Goal: Contribute content: Contribute content

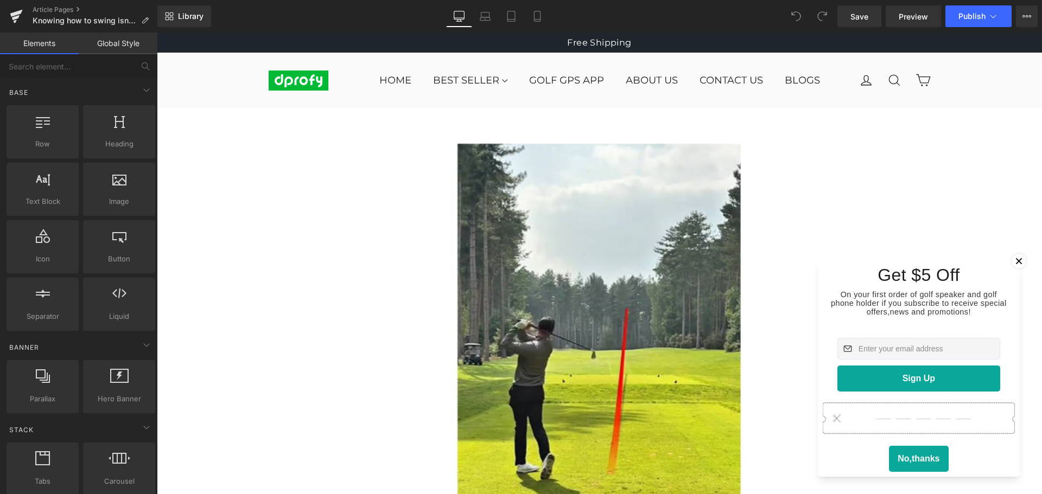
click at [1016, 258] on icon at bounding box center [1019, 261] width 6 height 6
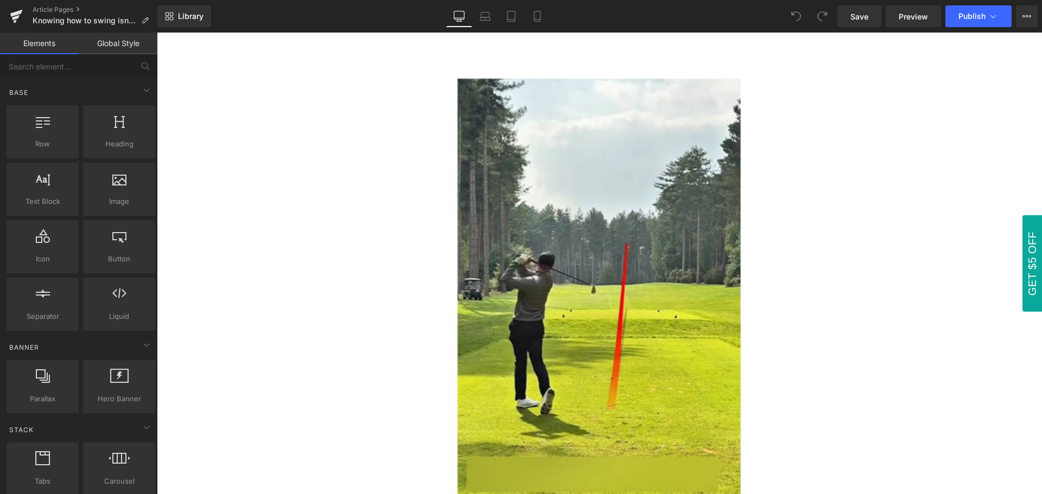
scroll to position [163, 0]
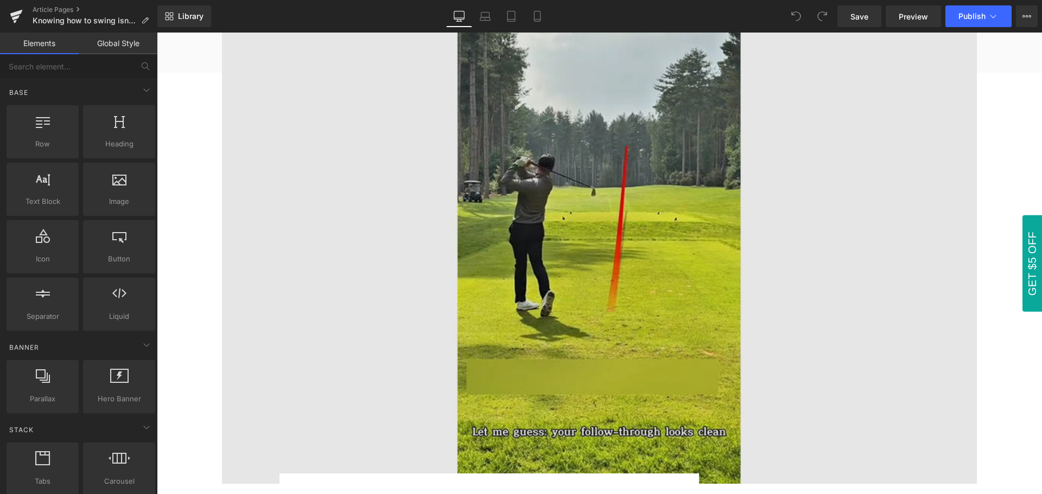
click at [592, 259] on img at bounding box center [599, 233] width 755 height 504
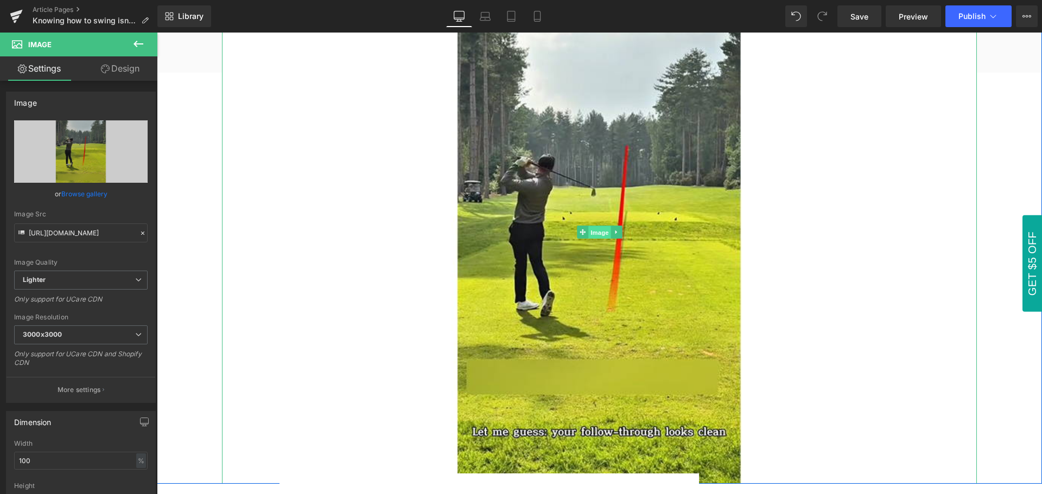
click at [595, 232] on span "Image" at bounding box center [599, 232] width 23 height 13
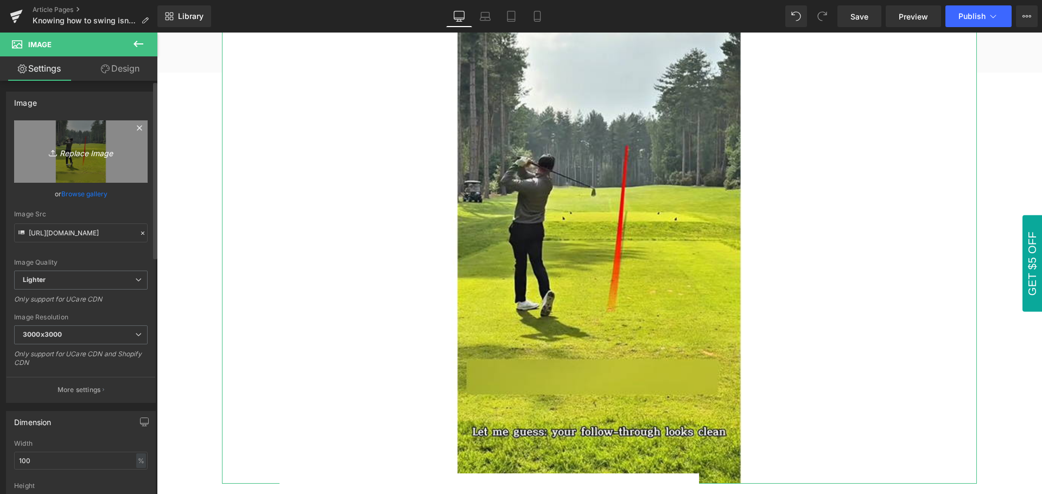
click at [82, 154] on icon "Replace Image" at bounding box center [80, 152] width 87 height 14
type input "C:\fakepath\Knowing how to swing isn’t enough — real players use this one trick…"
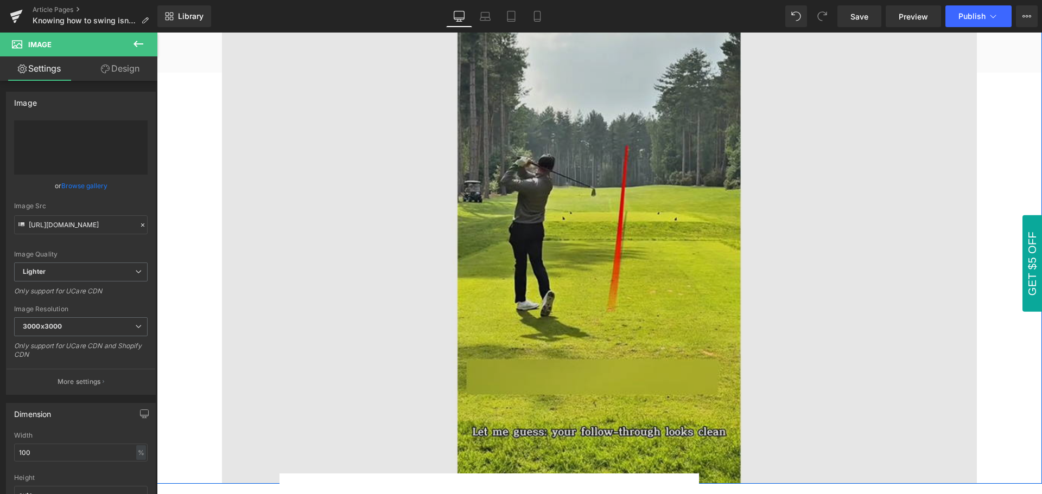
type input "[URL][DOMAIN_NAME]"
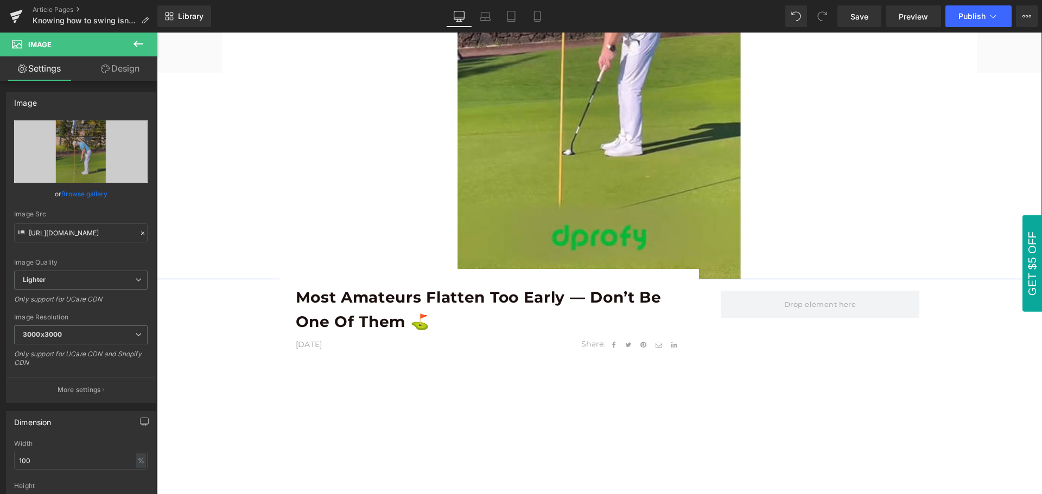
scroll to position [380, 0]
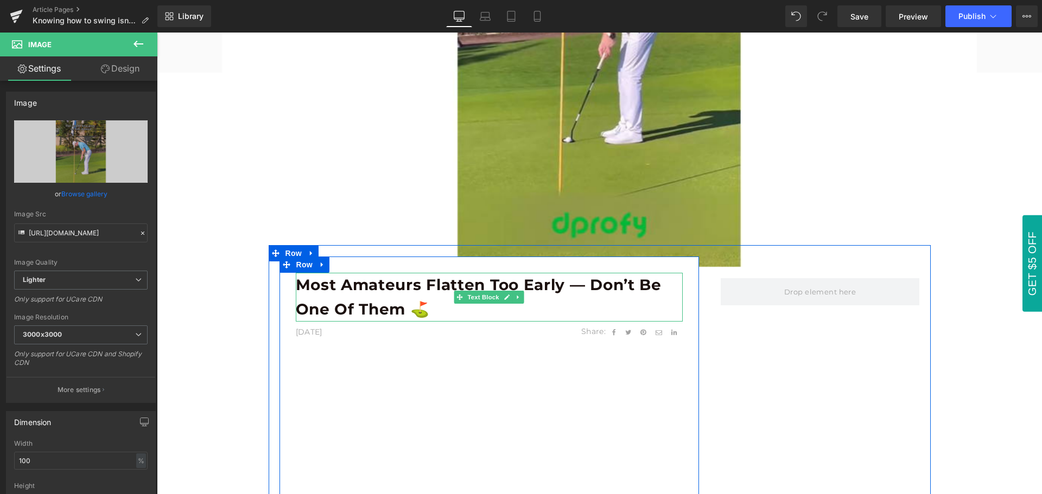
click at [374, 302] on b "Most Amateurs Flatten Too Early — Don’t Be One of Them ⛳️" at bounding box center [479, 297] width 366 height 43
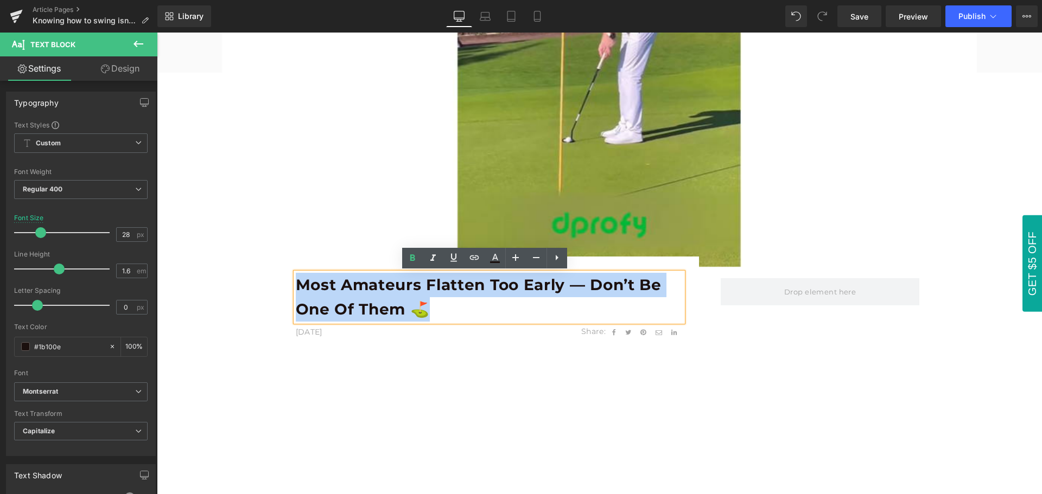
drag, startPoint x: 294, startPoint y: 284, endPoint x: 429, endPoint y: 315, distance: 138.6
click at [429, 315] on p "Most Amateurs Flatten Too Early — Don’t Be One of Them ⛳️" at bounding box center [489, 297] width 387 height 49
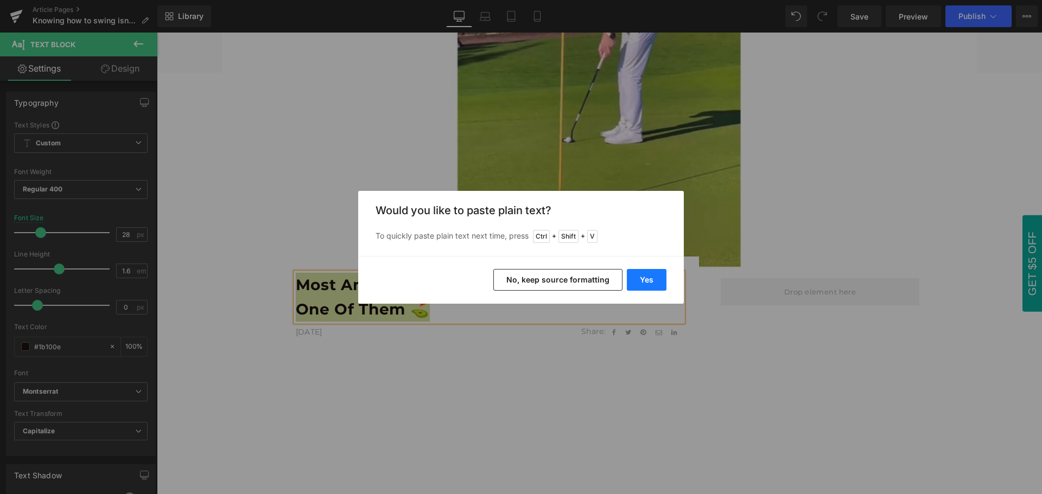
click at [655, 285] on button "Yes" at bounding box center [647, 280] width 40 height 22
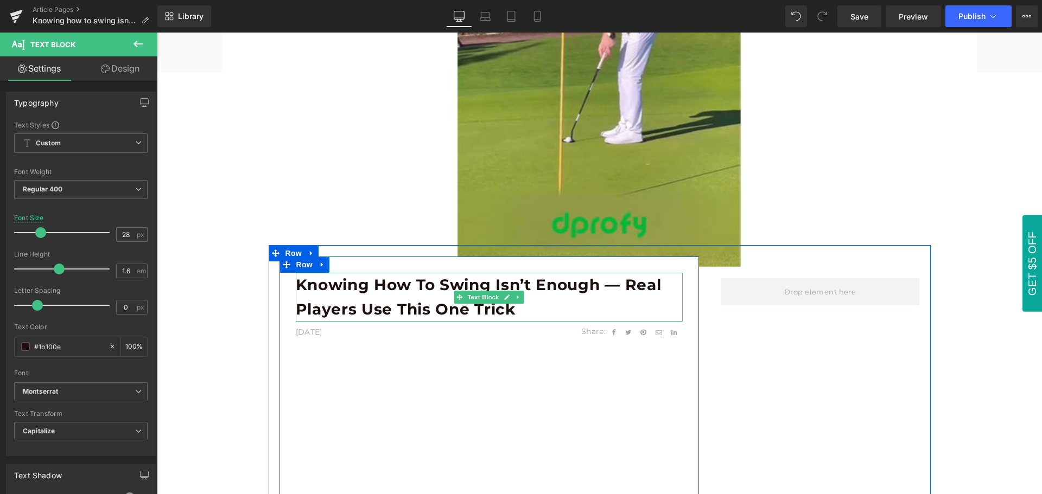
click at [344, 303] on b "Knowing how to swing isn’t enough — real players use this one trick" at bounding box center [479, 297] width 366 height 43
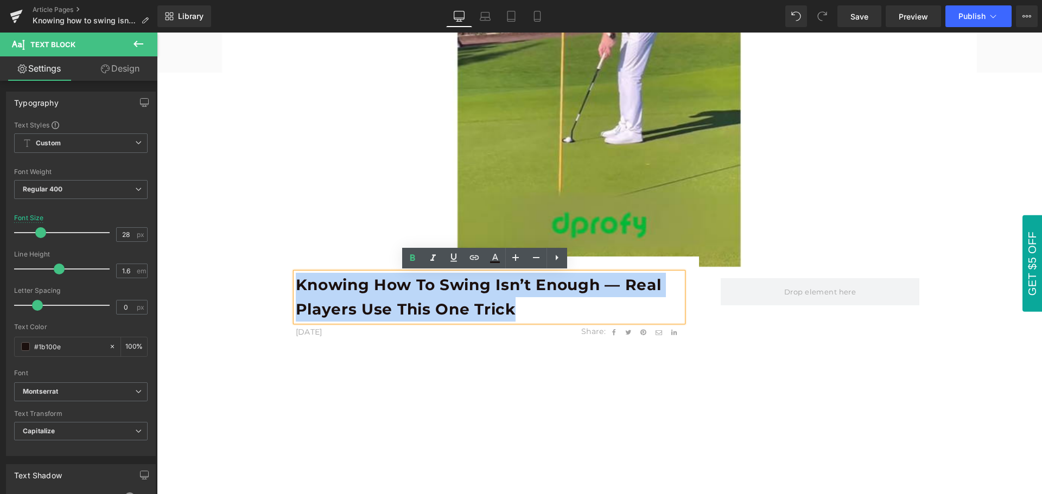
drag, startPoint x: 294, startPoint y: 284, endPoint x: 510, endPoint y: 313, distance: 218.5
click at [510, 313] on b "Knowing how to swing isn’t enough — real players use this one trick" at bounding box center [479, 297] width 366 height 43
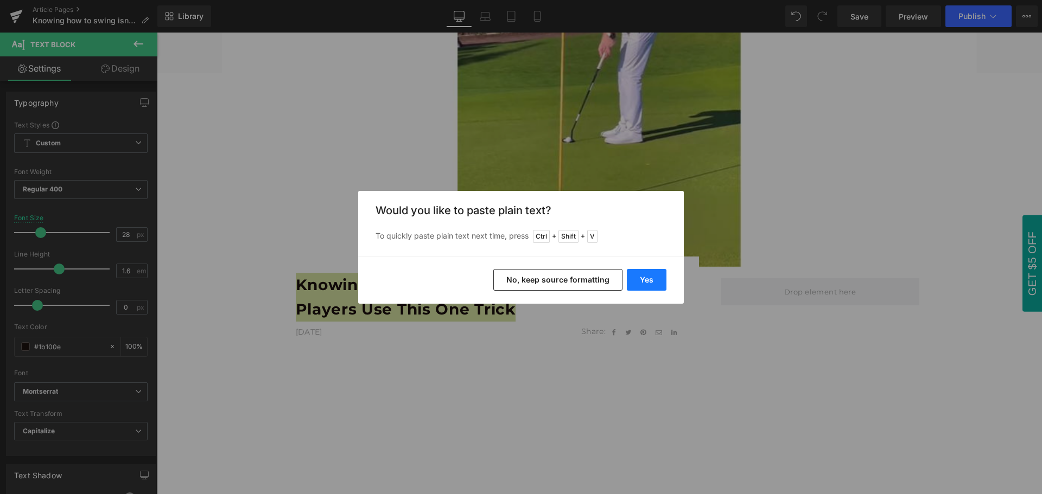
click at [648, 288] on button "Yes" at bounding box center [647, 280] width 40 height 22
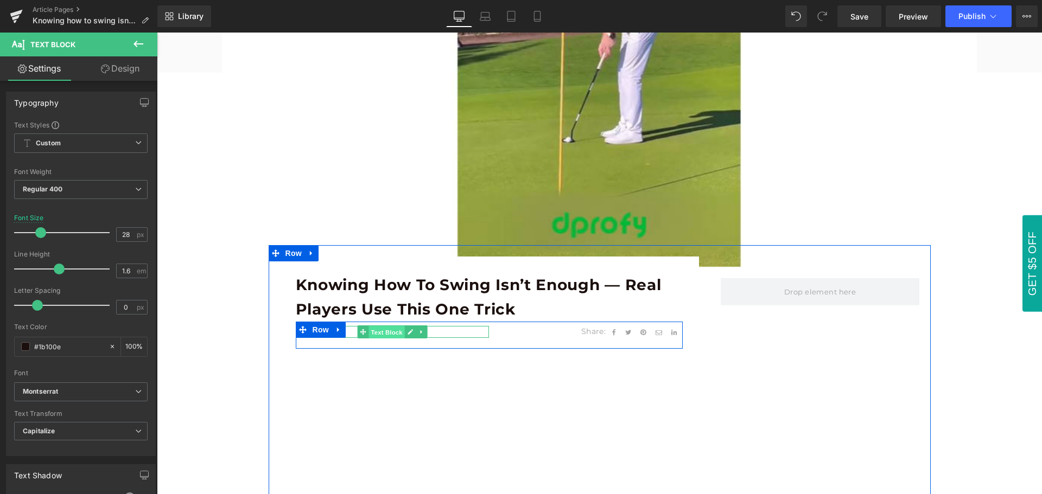
click at [385, 331] on span "Text Block" at bounding box center [387, 332] width 36 height 13
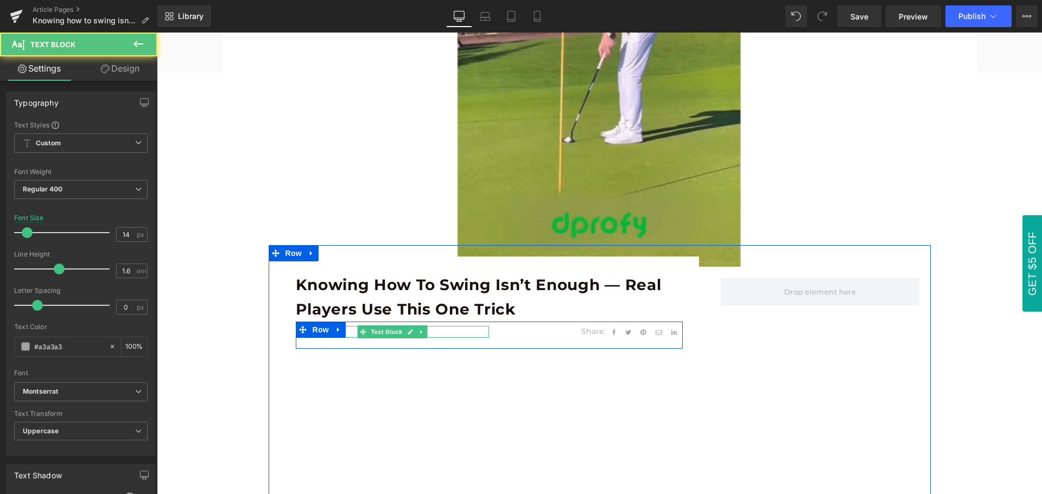
click at [345, 332] on p "[DATE]" at bounding box center [393, 332] width 194 height 12
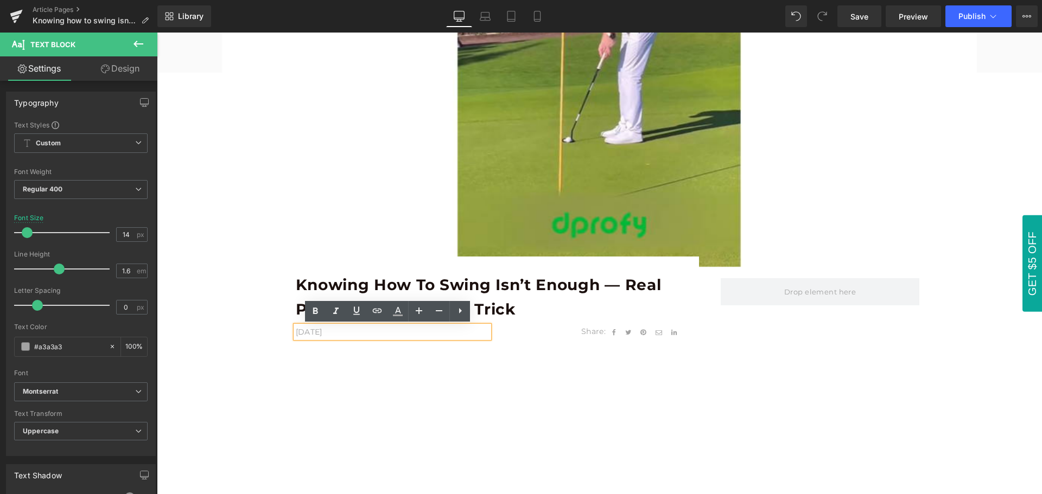
click at [346, 333] on p "[DATE]" at bounding box center [393, 332] width 194 height 12
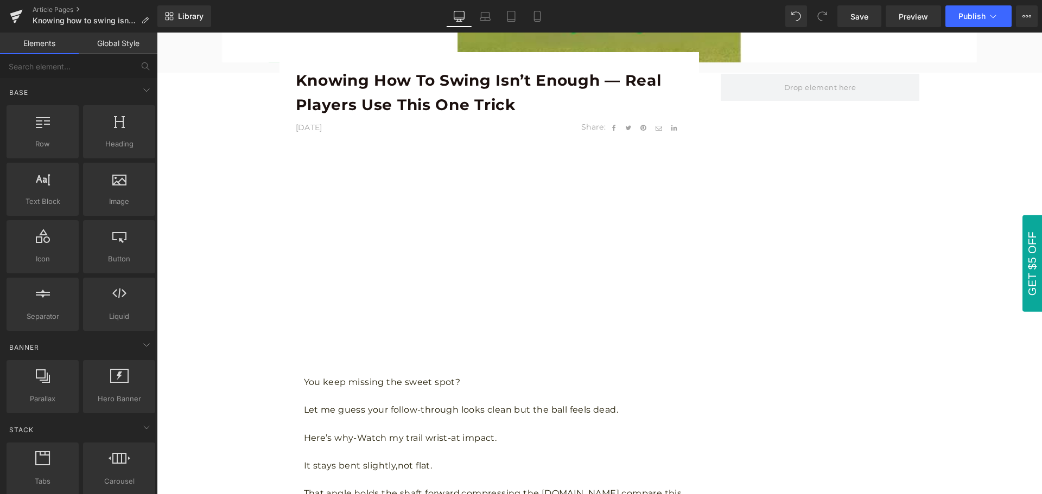
scroll to position [597, 0]
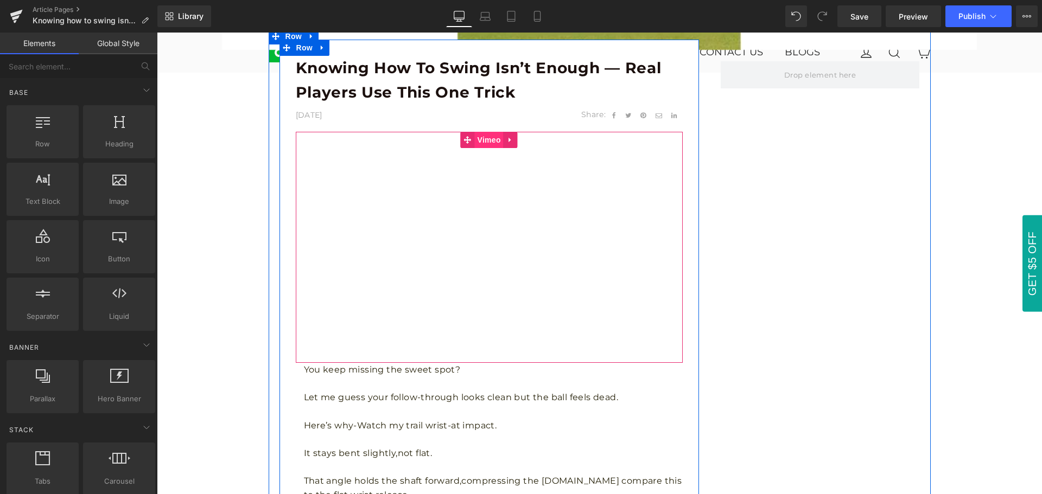
click at [488, 142] on span "Vimeo" at bounding box center [489, 140] width 29 height 16
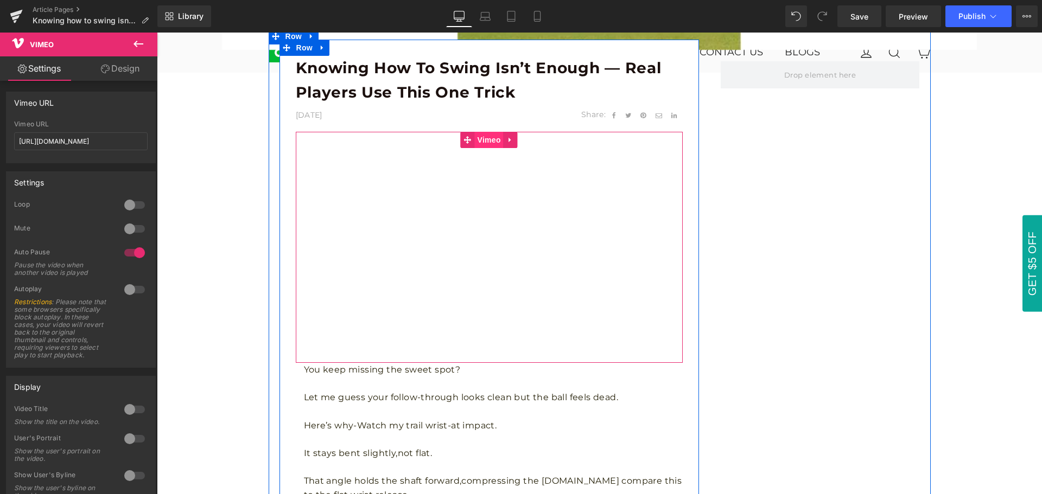
click at [484, 143] on span "Vimeo" at bounding box center [489, 140] width 29 height 16
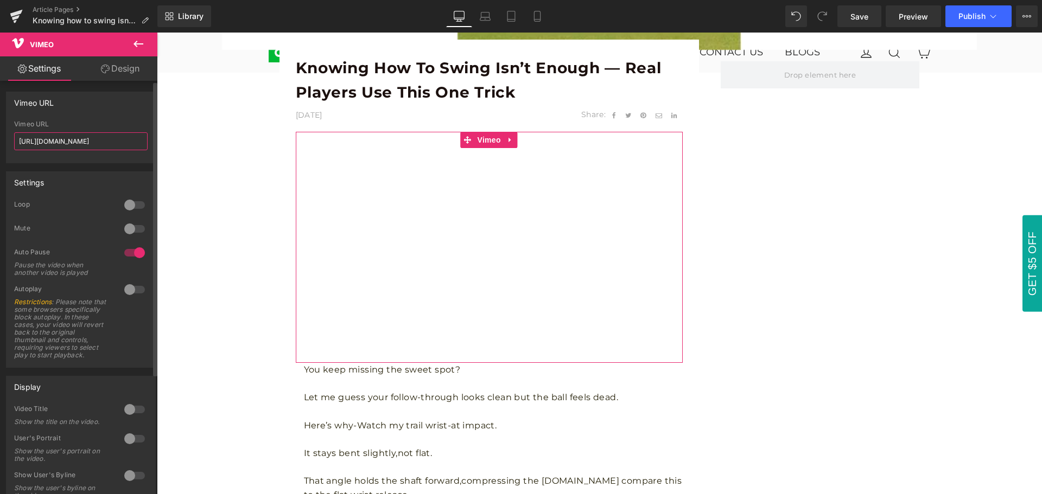
drag, startPoint x: 121, startPoint y: 142, endPoint x: 10, endPoint y: 138, distance: 111.3
click at [10, 138] on div "[URL][DOMAIN_NAME] Vimeo URL [URL][DOMAIN_NAME]" at bounding box center [81, 141] width 149 height 42
paste input "502825"
type input "[URL][DOMAIN_NAME]"
click at [103, 104] on div "Vimeo URL" at bounding box center [81, 102] width 149 height 21
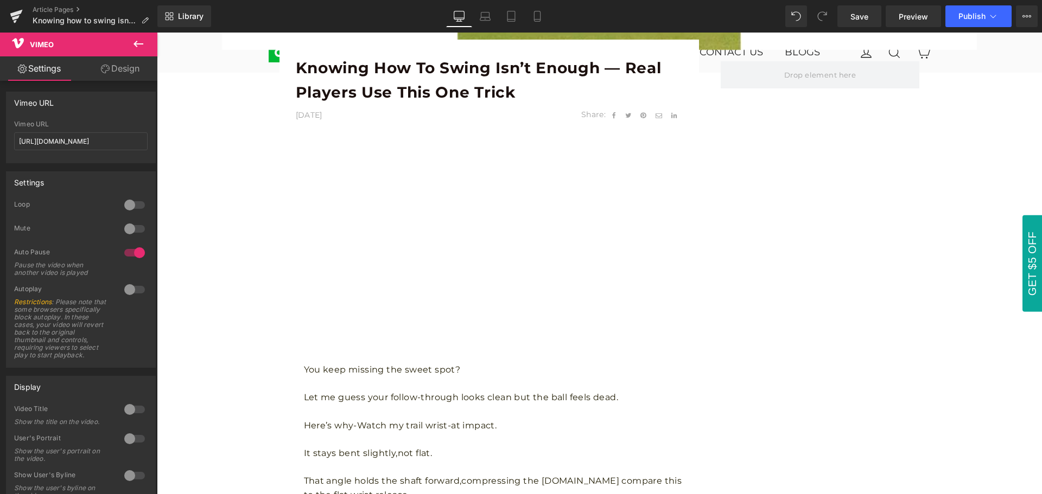
click at [143, 42] on icon at bounding box center [138, 43] width 13 height 13
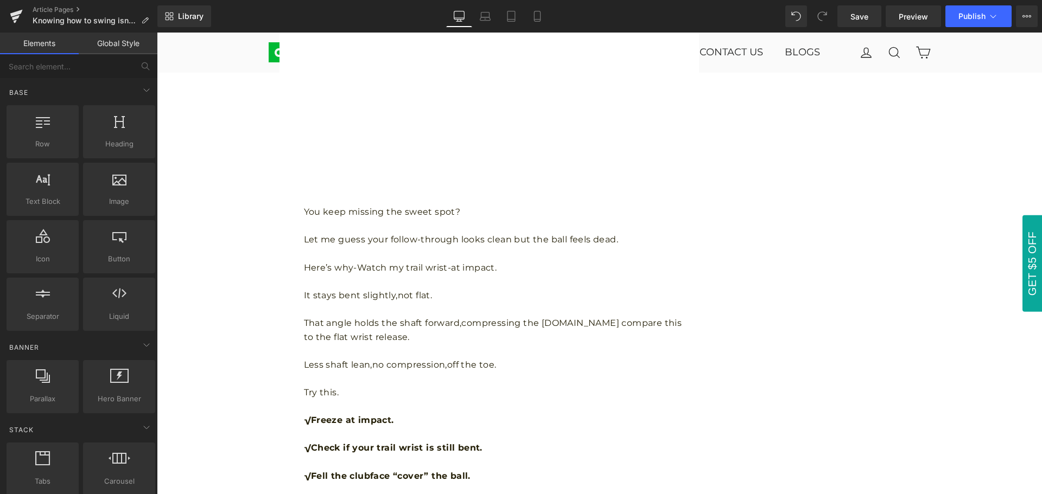
scroll to position [760, 0]
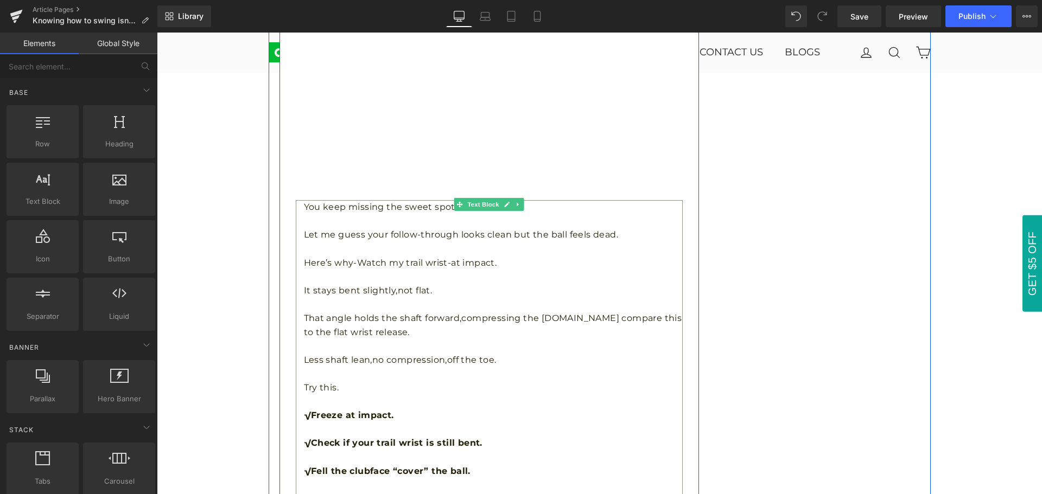
click at [362, 276] on p at bounding box center [493, 277] width 379 height 14
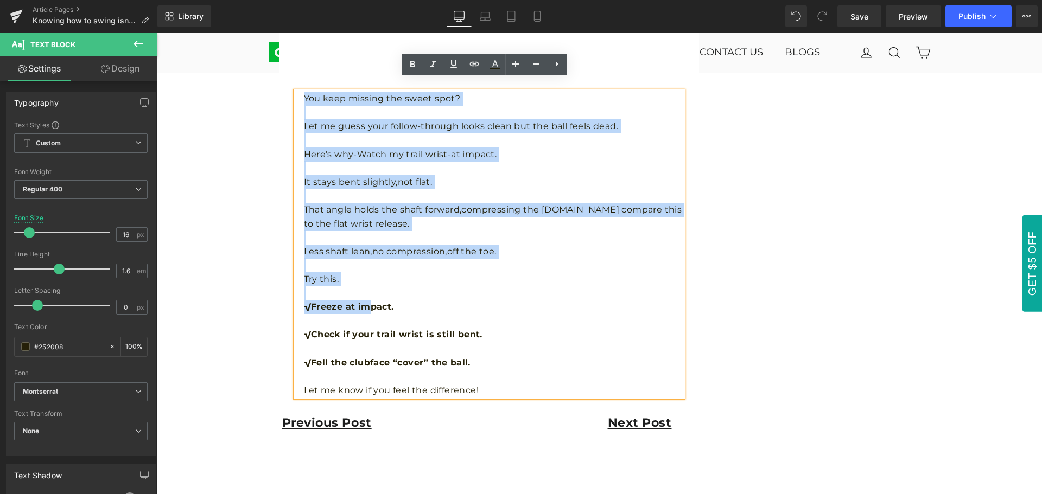
scroll to position [923, 0]
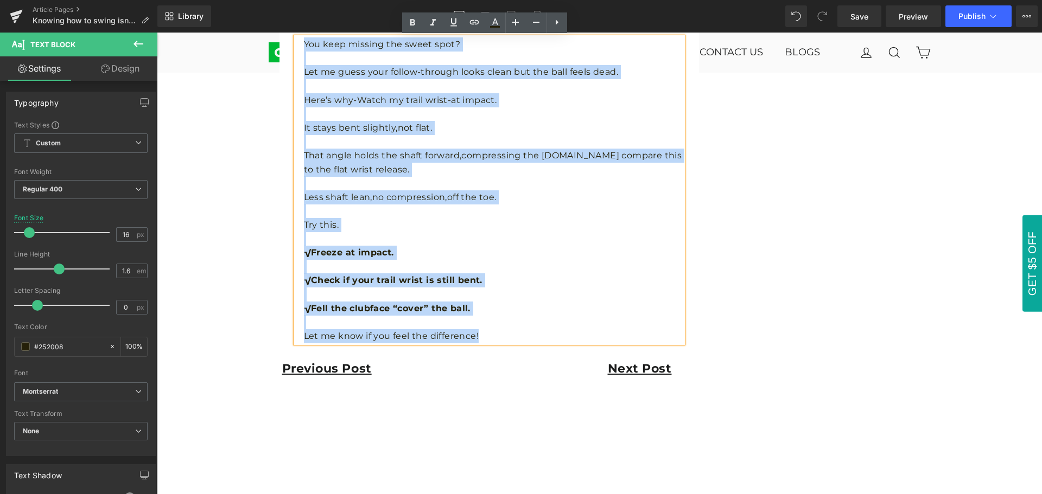
drag, startPoint x: 300, startPoint y: 205, endPoint x: 485, endPoint y: 333, distance: 224.9
click at [485, 333] on div "You keep missing the sweet spot? Let me guess your follow-through looks clean b…" at bounding box center [489, 190] width 387 height 306
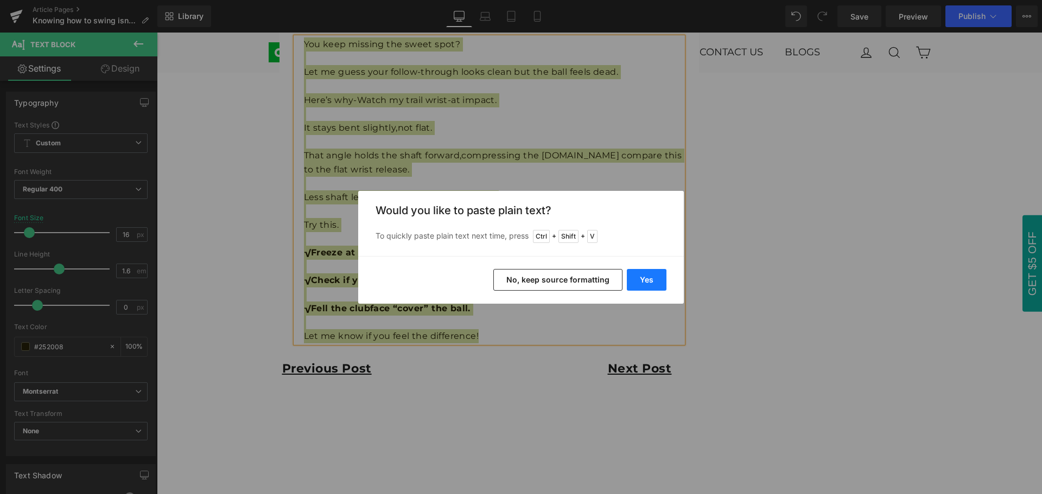
click at [655, 278] on button "Yes" at bounding box center [647, 280] width 40 height 22
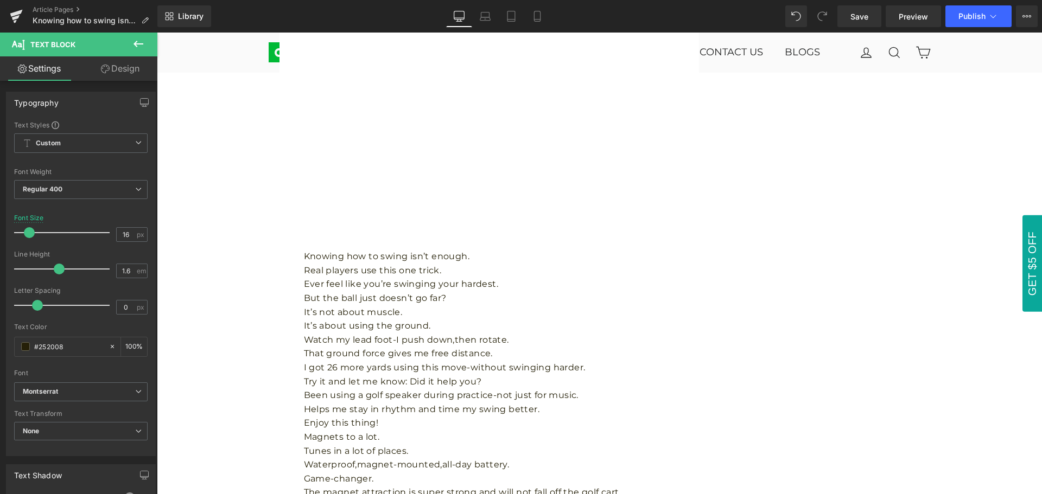
scroll to position [706, 0]
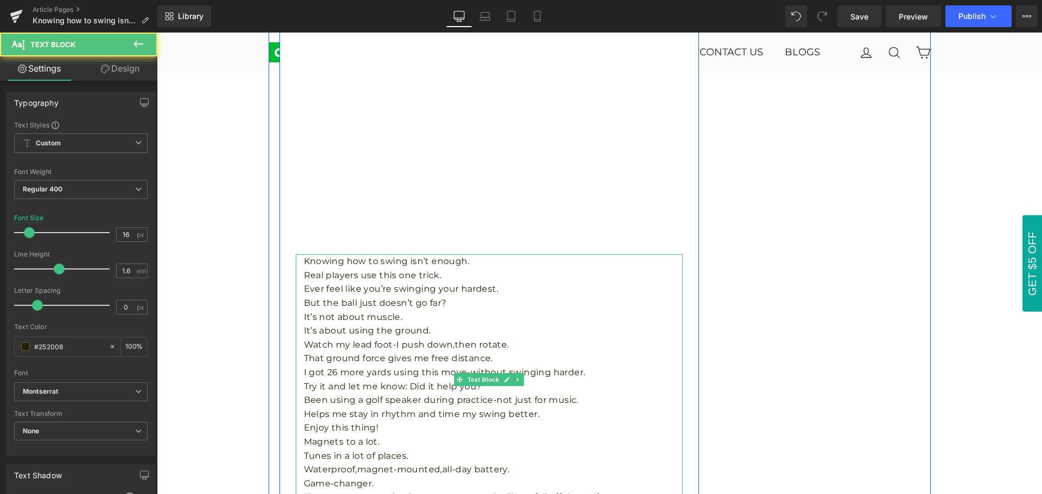
click at [345, 283] on p "Ever feel like you’re swinging your hardest." at bounding box center [493, 289] width 379 height 14
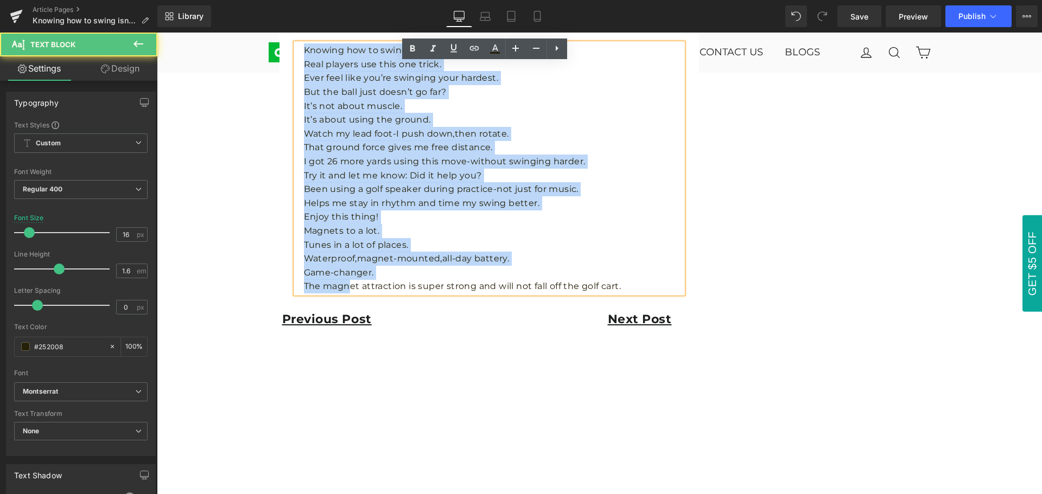
scroll to position [923, 0]
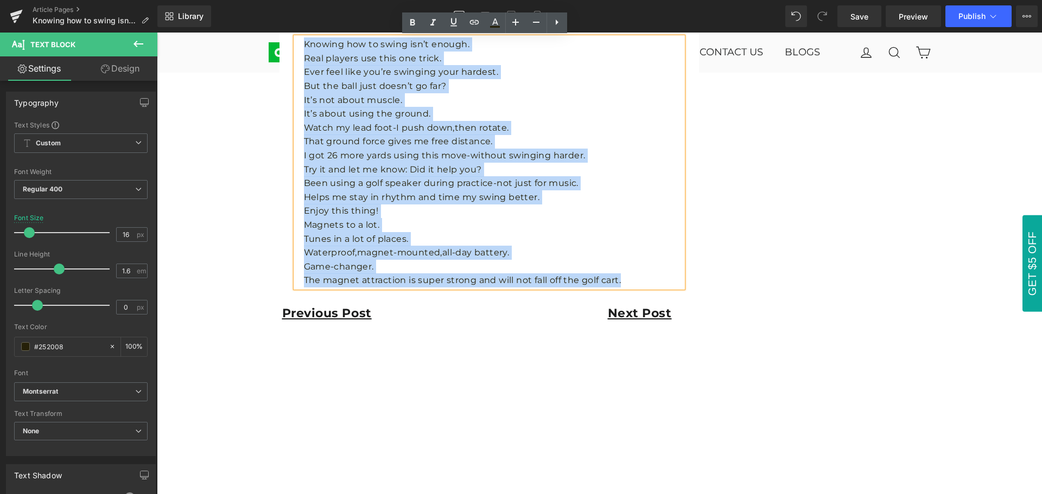
drag, startPoint x: 299, startPoint y: 258, endPoint x: 628, endPoint y: 286, distance: 330.6
click at [628, 286] on div "Knowing how to swing isn’t enough. Real players use this one trick. Ever feel…" at bounding box center [489, 162] width 387 height 250
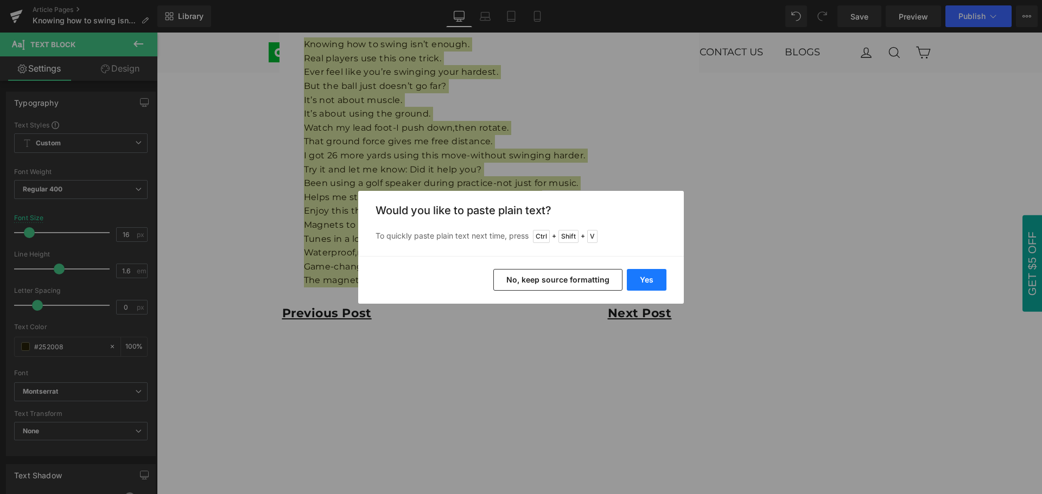
click at [659, 285] on button "Yes" at bounding box center [647, 280] width 40 height 22
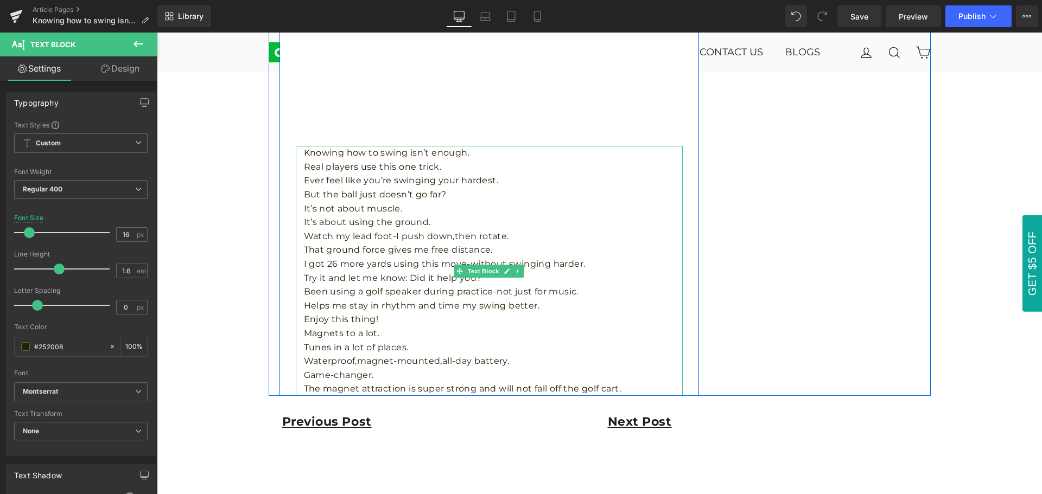
scroll to position [760, 0]
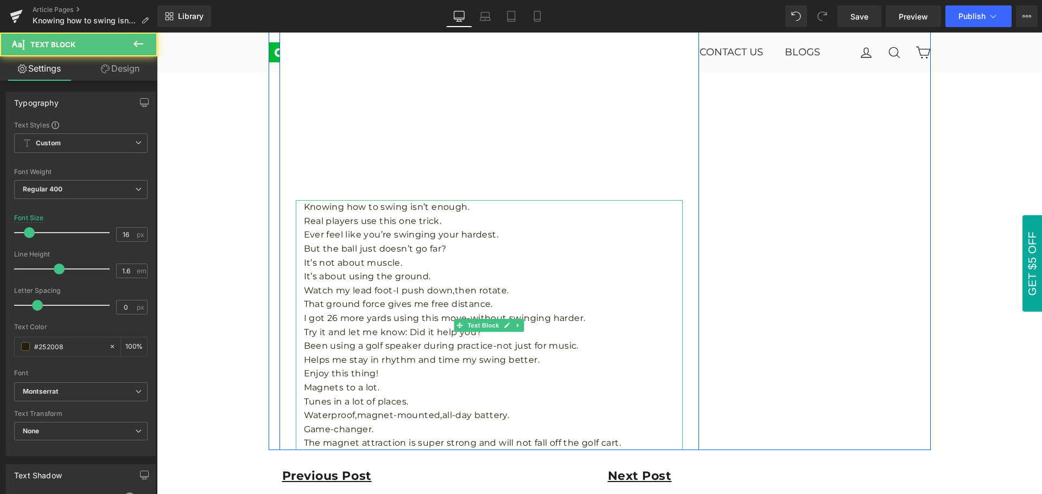
click at [499, 208] on p "Knowing how to swing isn’t enough." at bounding box center [493, 207] width 379 height 14
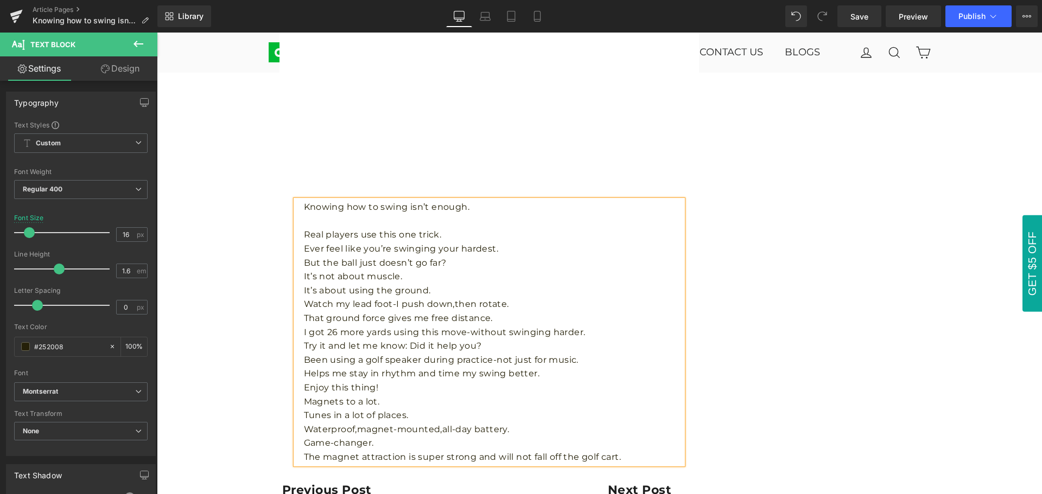
click at [497, 228] on p "Real players use this one trick." at bounding box center [493, 235] width 379 height 14
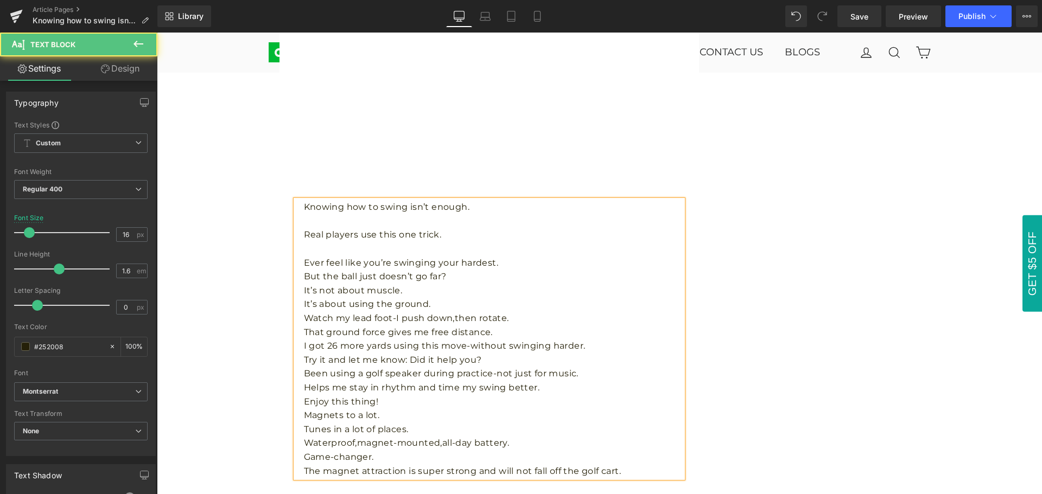
click at [512, 263] on p "Ever feel like you’re swinging your hardest." at bounding box center [493, 263] width 379 height 14
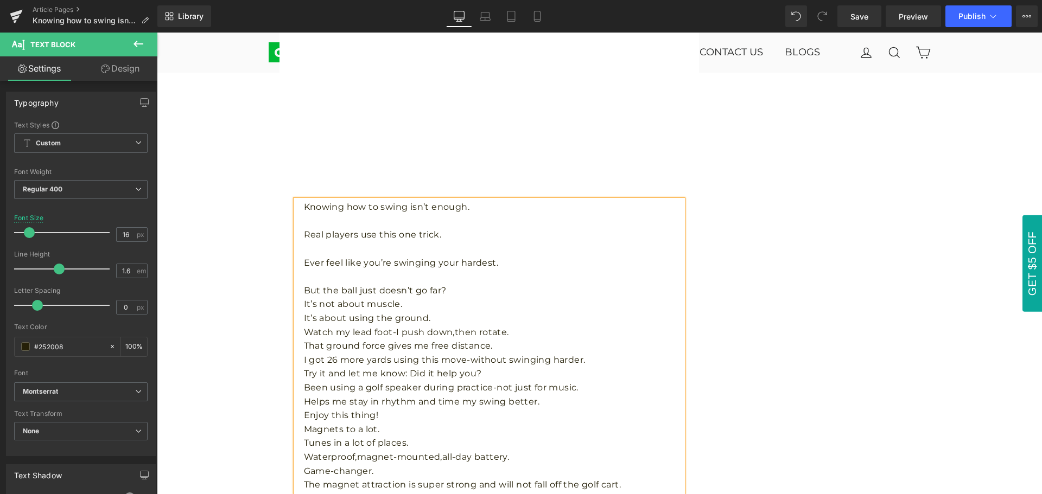
click at [487, 294] on p "But the ball just doesn’t go far?" at bounding box center [493, 291] width 379 height 14
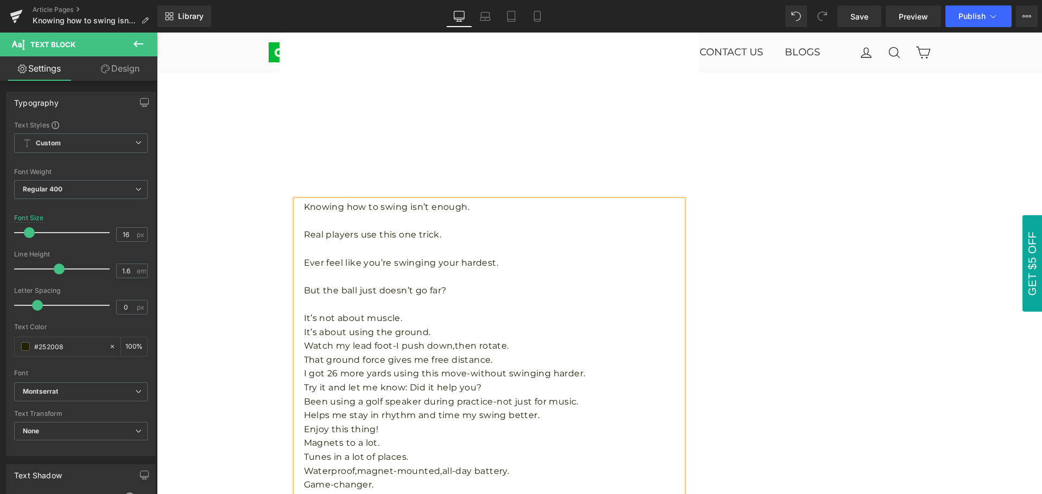
scroll to position [814, 0]
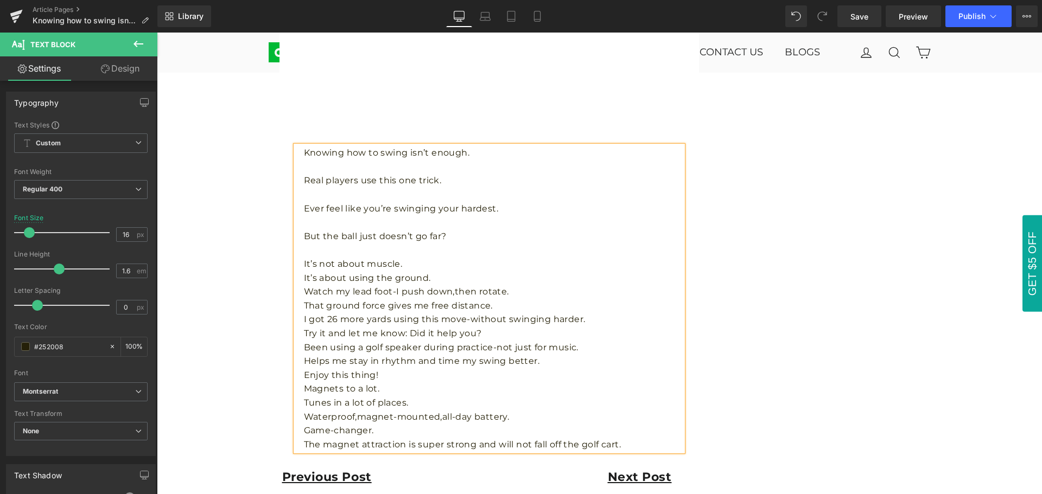
click at [453, 260] on p "It’s not about muscle." at bounding box center [493, 264] width 379 height 14
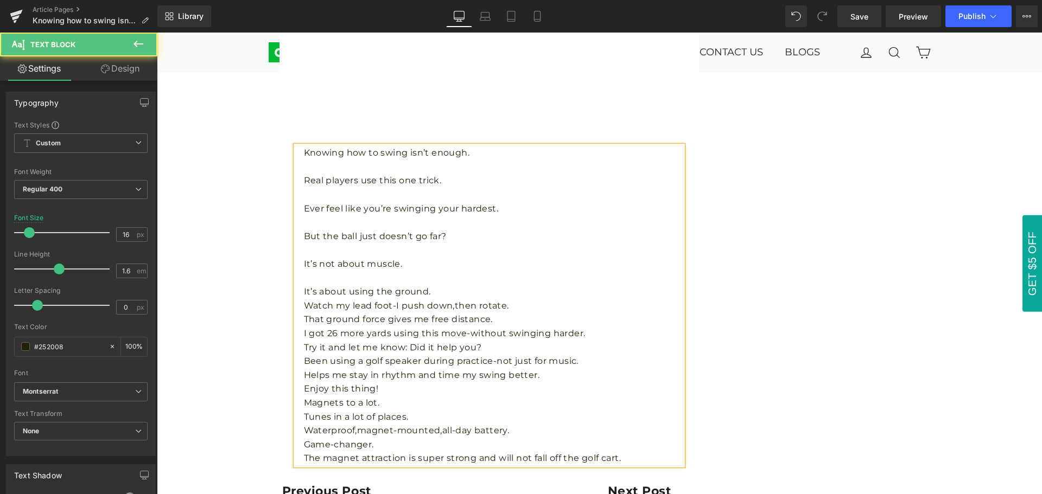
click at [451, 290] on p "It’s about using the ground." at bounding box center [493, 292] width 379 height 14
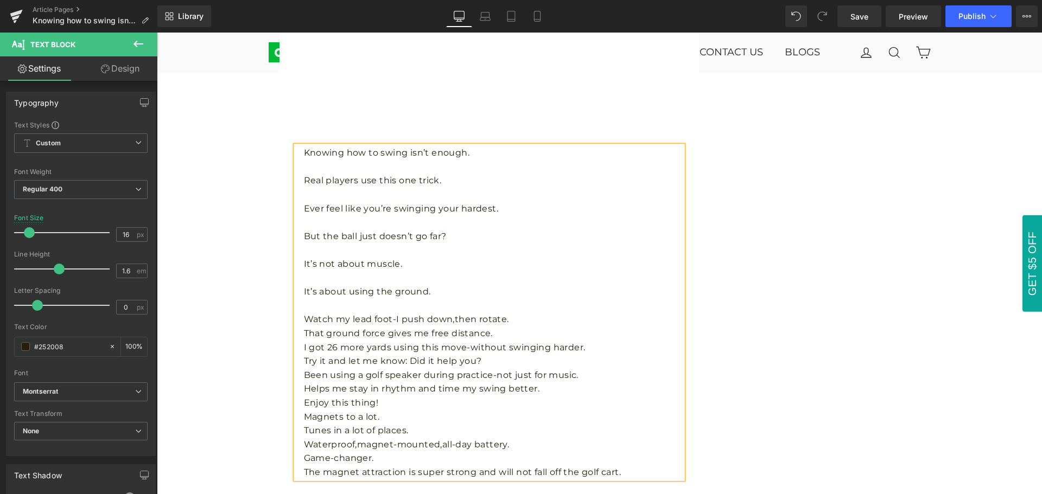
click at [531, 322] on p "Watch my lead foot-I push down,then rotate." at bounding box center [493, 320] width 379 height 14
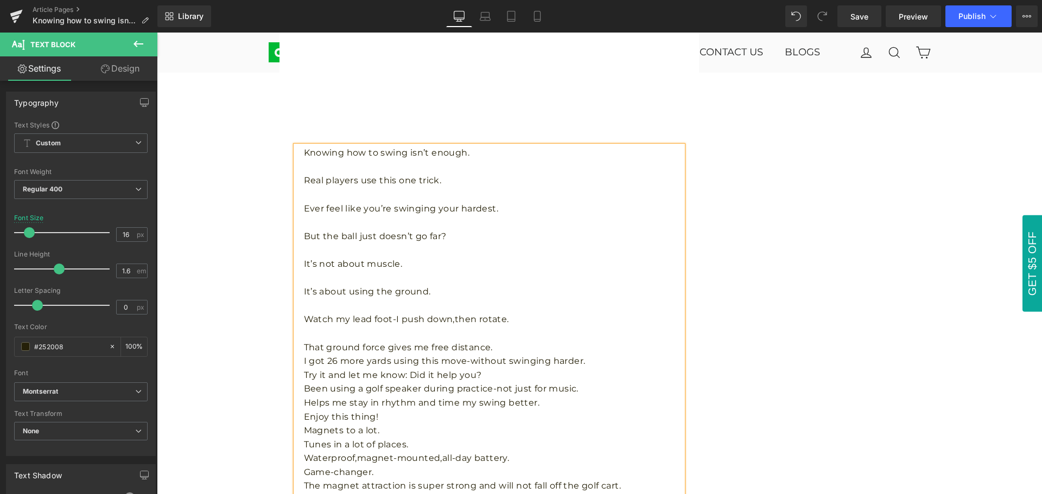
click at [530, 342] on p "That ground force gives me free distance." at bounding box center [493, 348] width 379 height 14
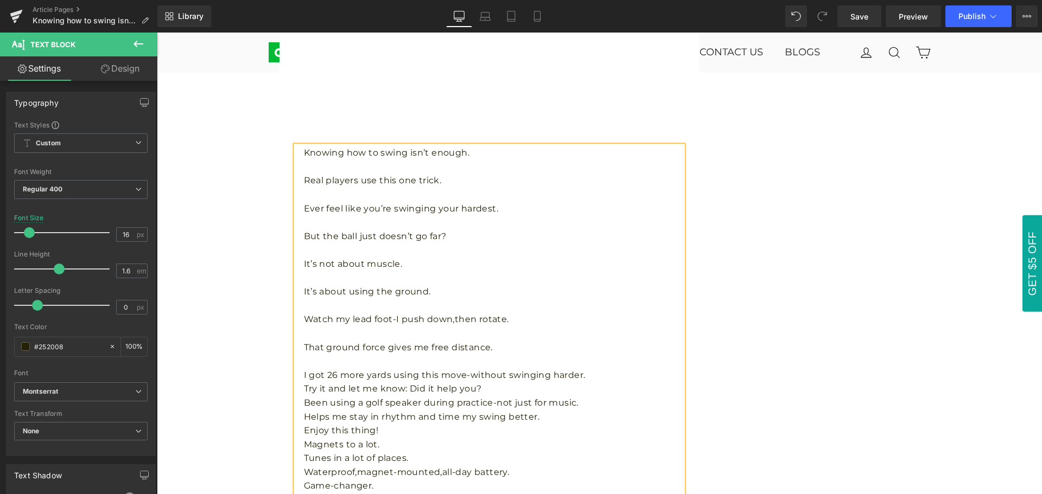
scroll to position [868, 0]
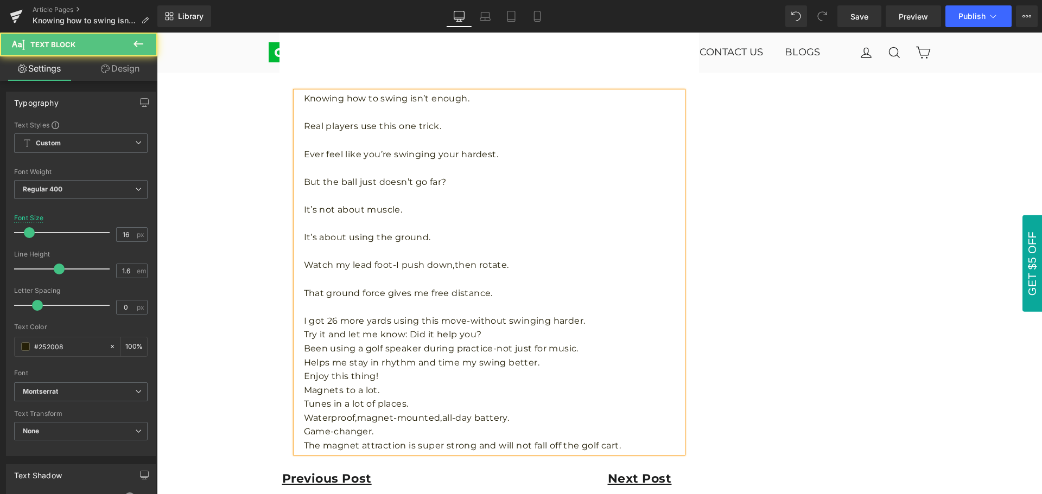
click at [593, 320] on p "I got 26 more yards using this move-without swinging harder." at bounding box center [493, 321] width 379 height 14
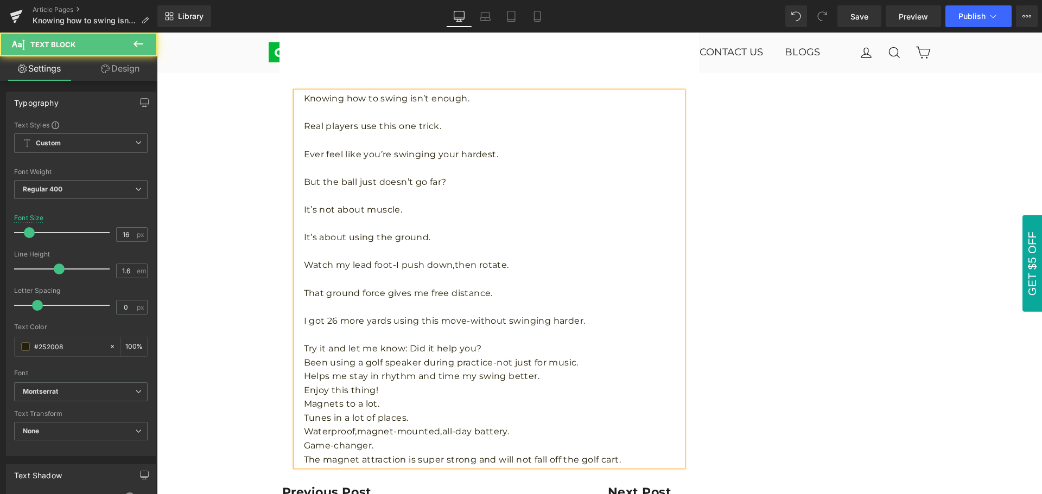
click at [569, 342] on p "Try it and let me know: Did it help you?" at bounding box center [493, 349] width 379 height 14
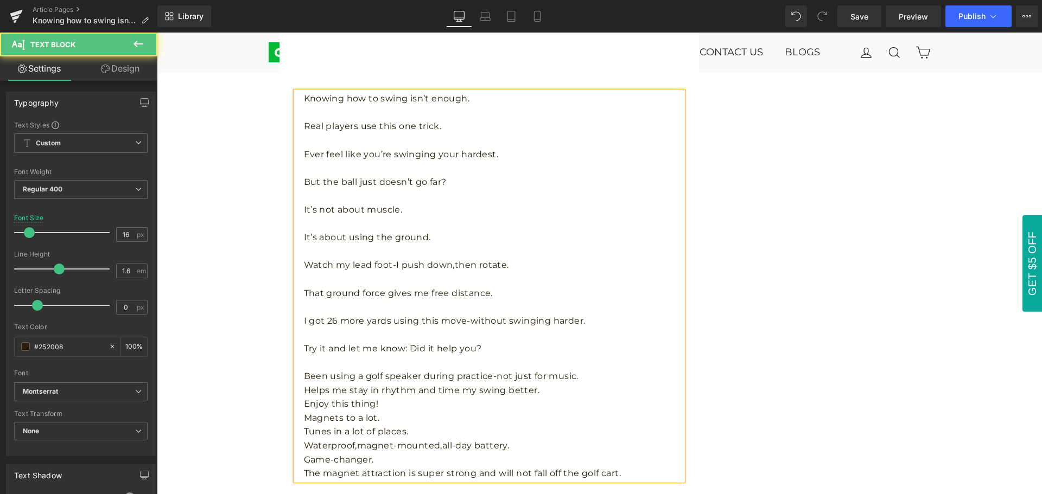
click at [581, 378] on p "Been using a golf speaker during practice-not just for music." at bounding box center [493, 377] width 379 height 14
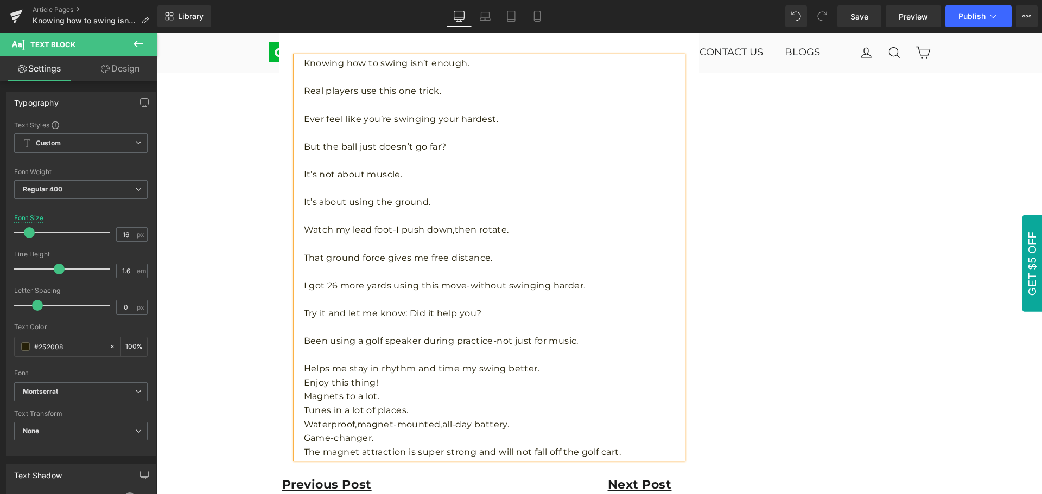
scroll to position [923, 0]
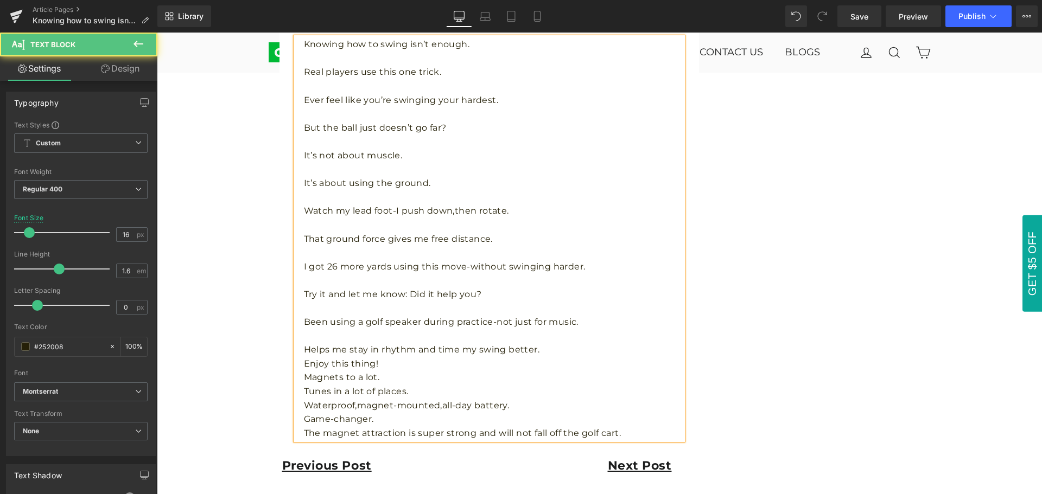
click at [557, 348] on p "Helps me stay in rhythm and time my swing better." at bounding box center [493, 350] width 379 height 14
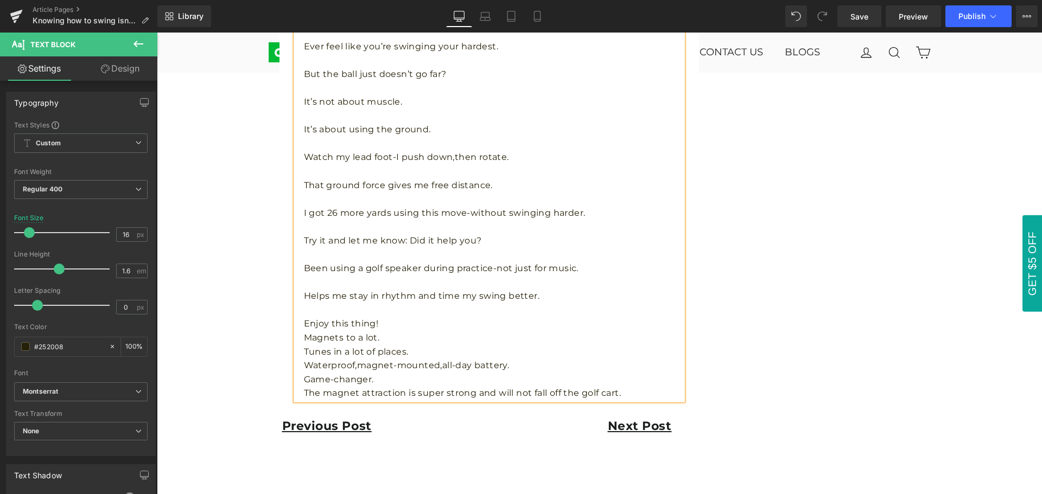
scroll to position [977, 0]
click at [465, 322] on p "Enjoy this thing!" at bounding box center [493, 323] width 379 height 14
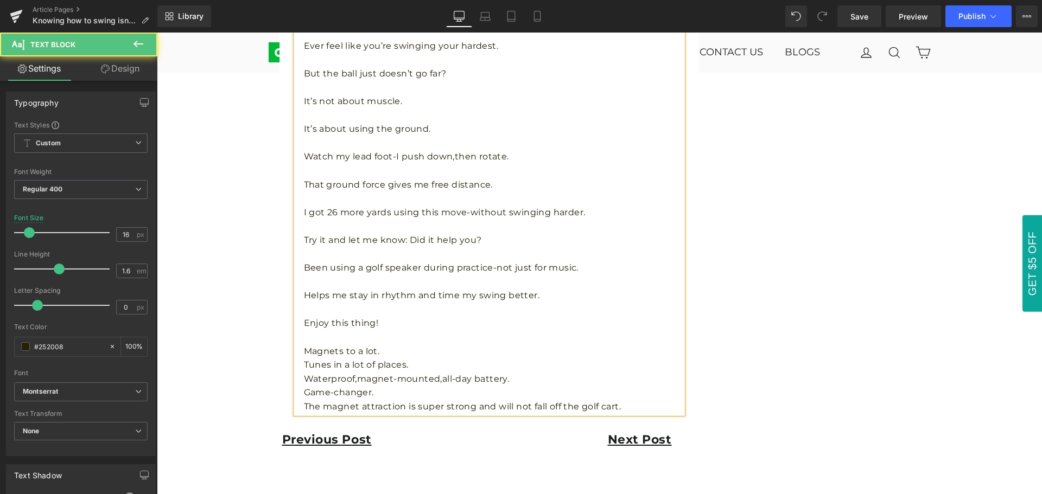
click at [441, 354] on p "Magnets to a lot." at bounding box center [493, 352] width 379 height 14
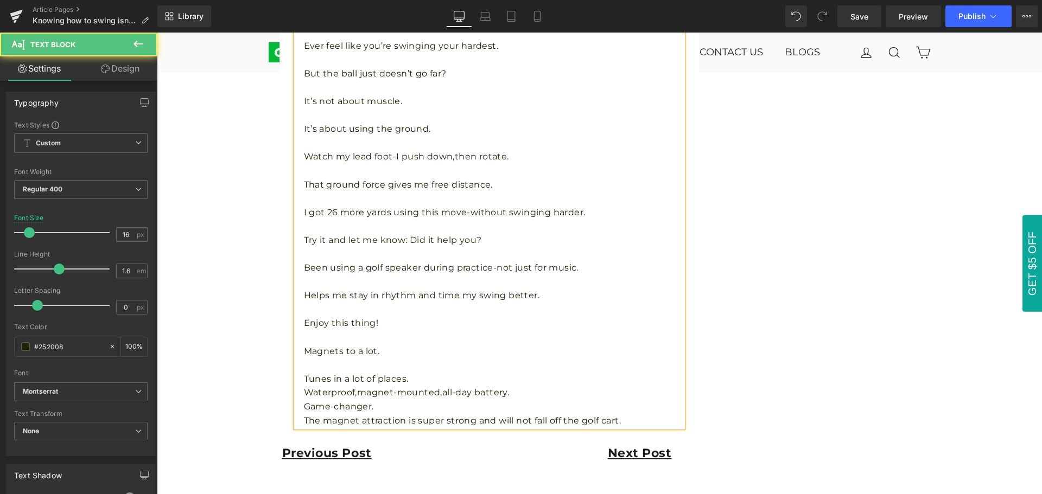
click at [437, 377] on p "Tunes in a lot of places." at bounding box center [493, 379] width 379 height 14
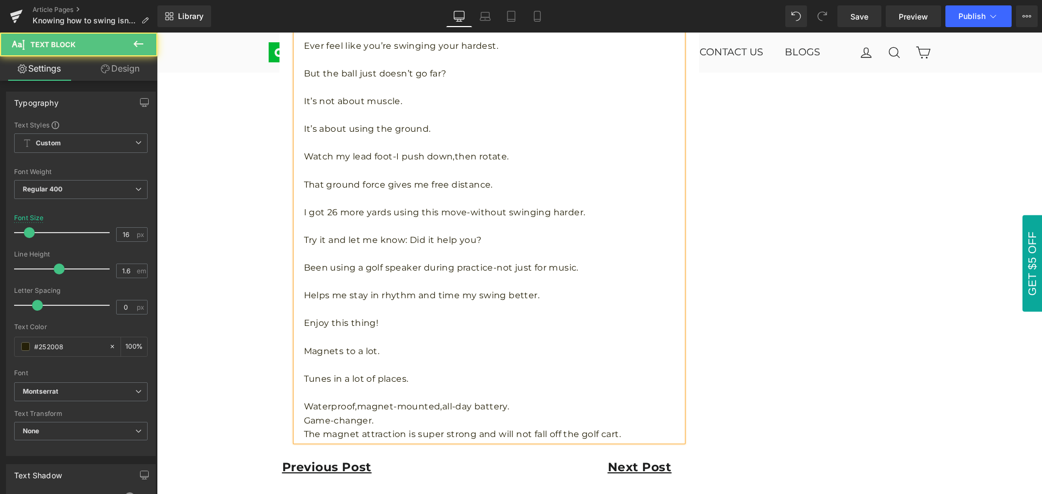
click at [532, 406] on p "Waterproof,magnet-mounted,all-day battery." at bounding box center [493, 407] width 379 height 14
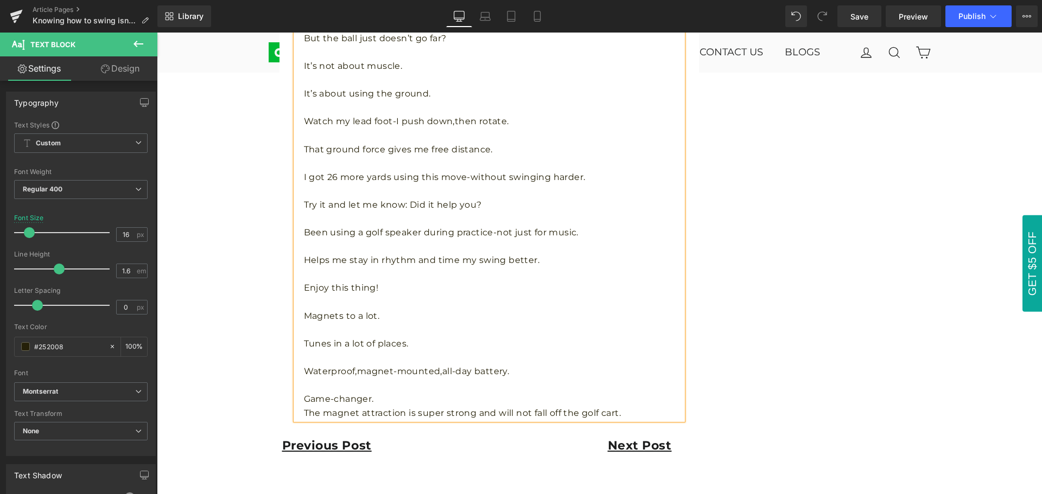
scroll to position [1031, 0]
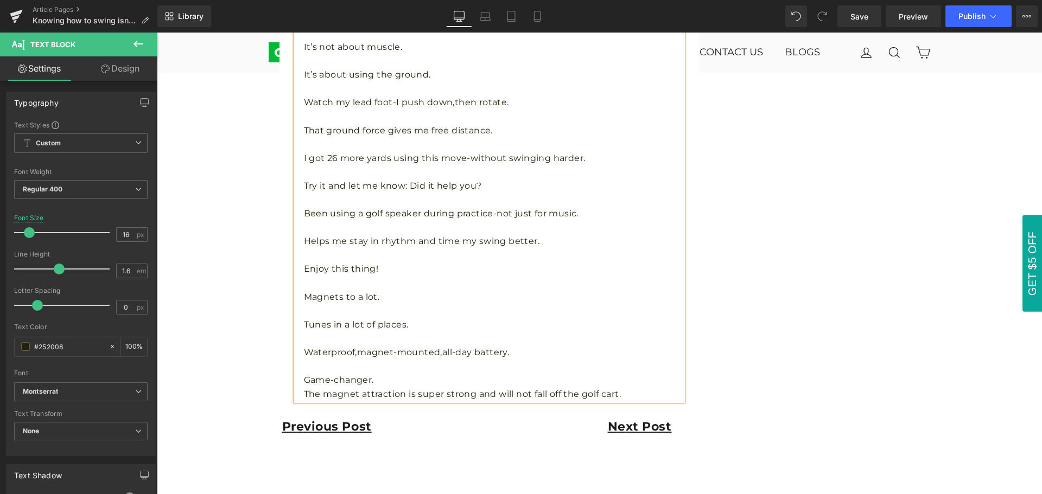
click at [410, 379] on p "Game-changer." at bounding box center [493, 380] width 379 height 14
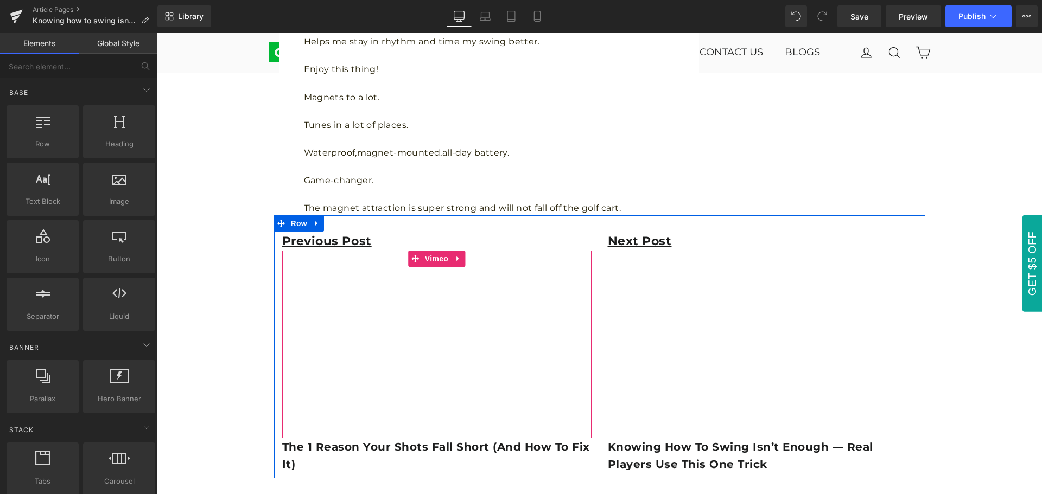
scroll to position [1248, 0]
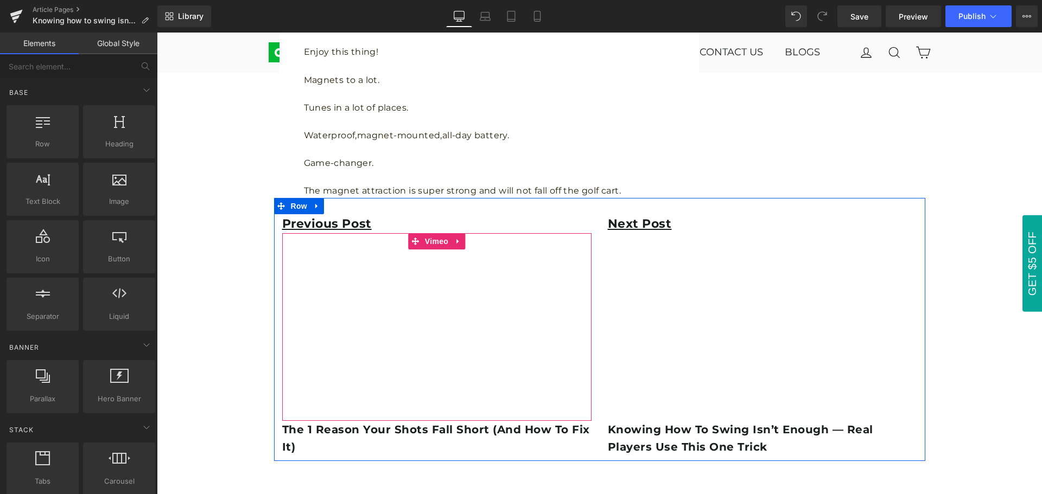
click at [434, 240] on div at bounding box center [436, 327] width 309 height 188
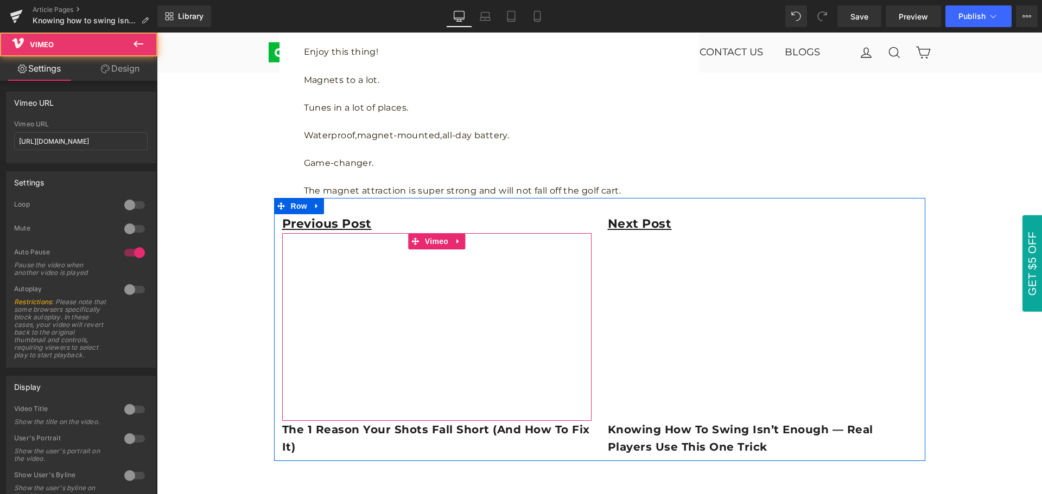
click at [434, 240] on div at bounding box center [436, 327] width 309 height 188
click at [434, 243] on div at bounding box center [436, 327] width 309 height 188
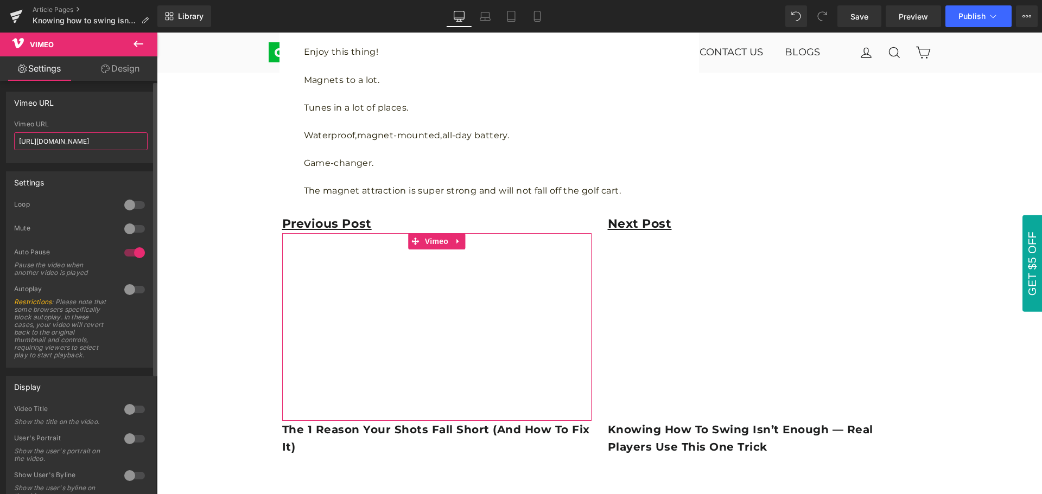
drag, startPoint x: 126, startPoint y: 141, endPoint x: 15, endPoint y: 140, distance: 110.7
click at [15, 140] on input "[URL][DOMAIN_NAME]" at bounding box center [81, 141] width 134 height 18
paste input "4792827"
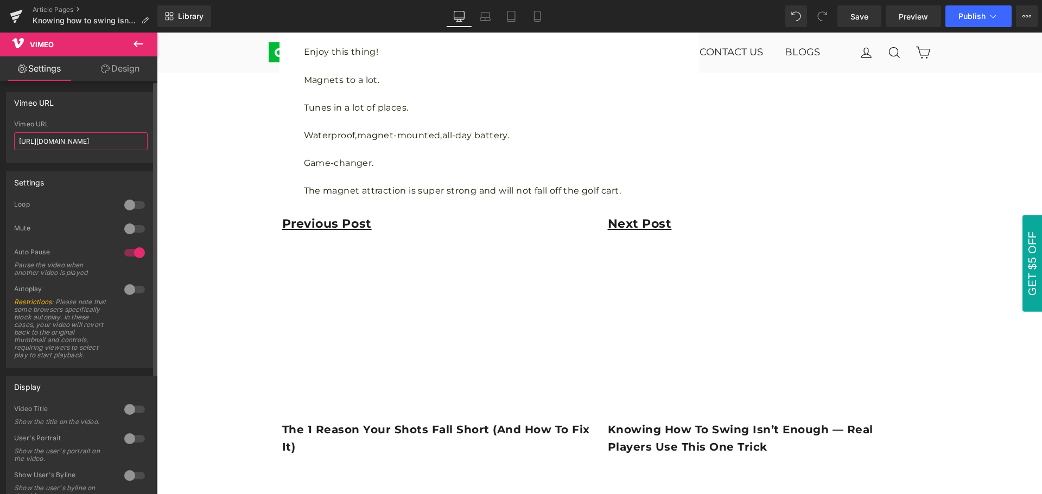
type input "[URL][DOMAIN_NAME]"
click at [78, 125] on div "Vimeo URL" at bounding box center [81, 124] width 134 height 8
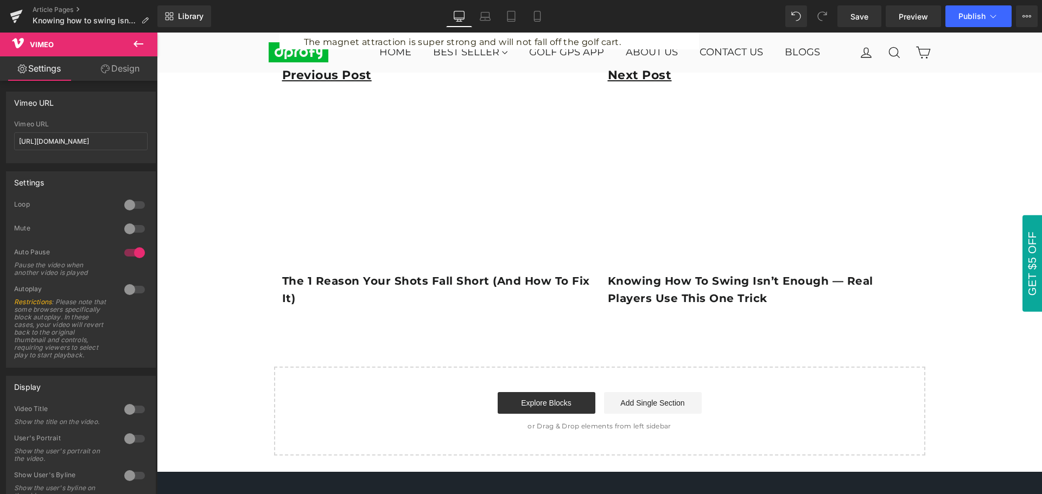
scroll to position [1411, 0]
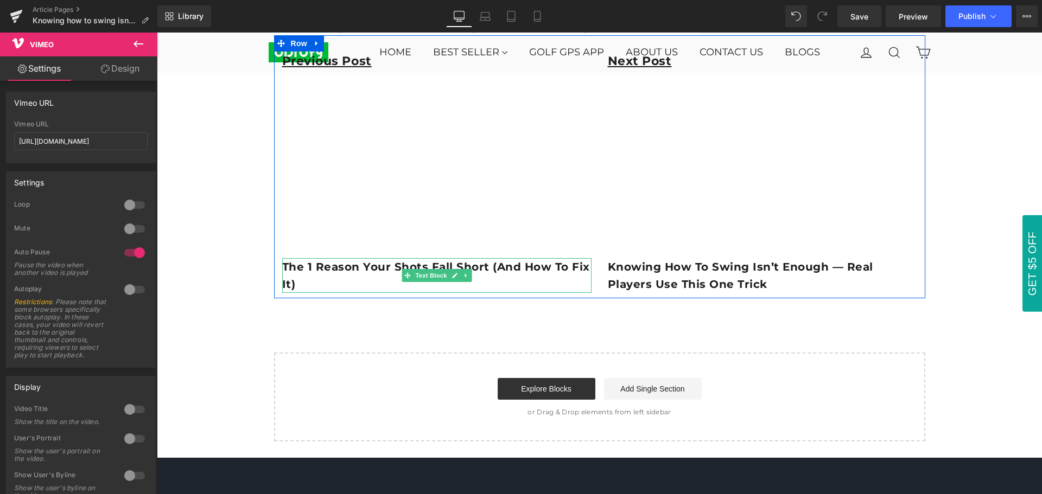
click at [311, 280] on p "The 1 reason your shots fall short (and how to fix it)" at bounding box center [436, 275] width 309 height 35
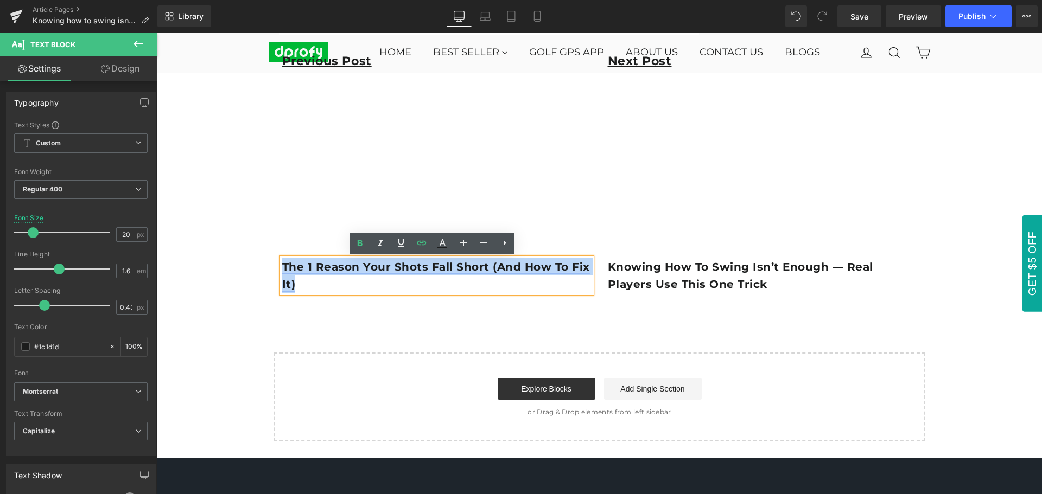
click at [282, 268] on div "The 1 reason your shots fall short (and how to fix it)" at bounding box center [436, 275] width 309 height 35
click at [329, 288] on p "The 1 reason your shots fall short (and how to fix it)" at bounding box center [436, 275] width 309 height 35
drag, startPoint x: 328, startPoint y: 287, endPoint x: 277, endPoint y: 267, distance: 55.1
click at [282, 267] on div "The 1 reason your shots fall short (and how to fix it)" at bounding box center [436, 275] width 309 height 35
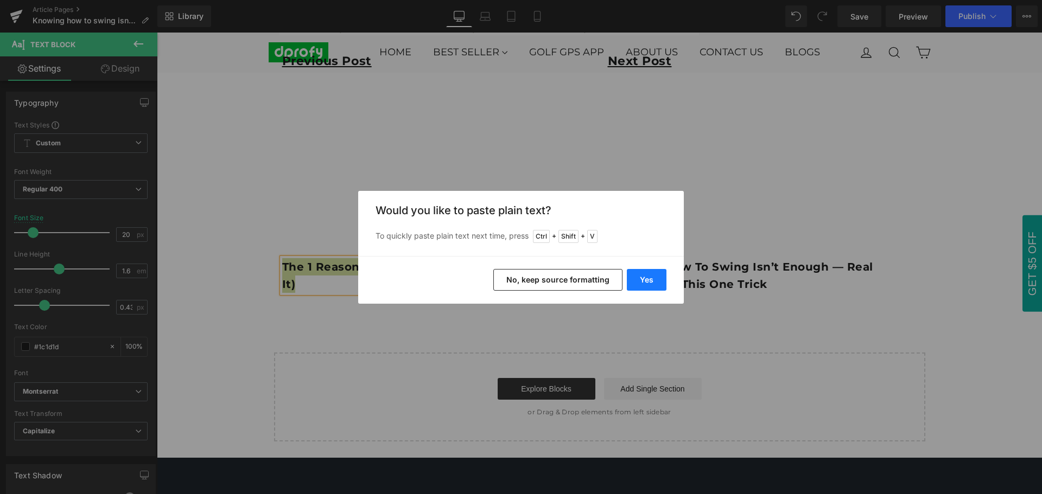
click at [653, 285] on button "Yes" at bounding box center [647, 280] width 40 height 22
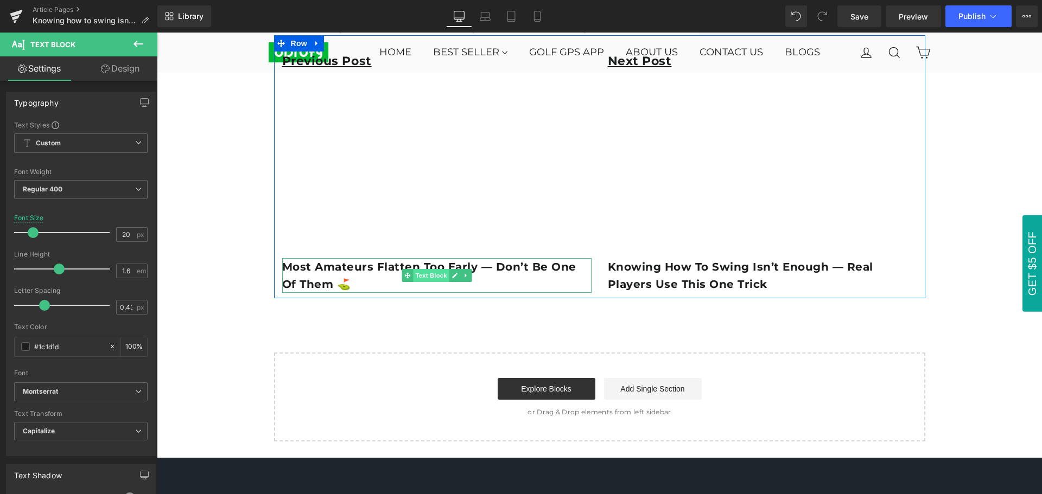
click at [427, 277] on span "Text Block" at bounding box center [431, 275] width 36 height 13
click at [351, 282] on p "Most Amateurs Flatten Too Early — Don’t Be One of Them ⛳️" at bounding box center [436, 275] width 309 height 35
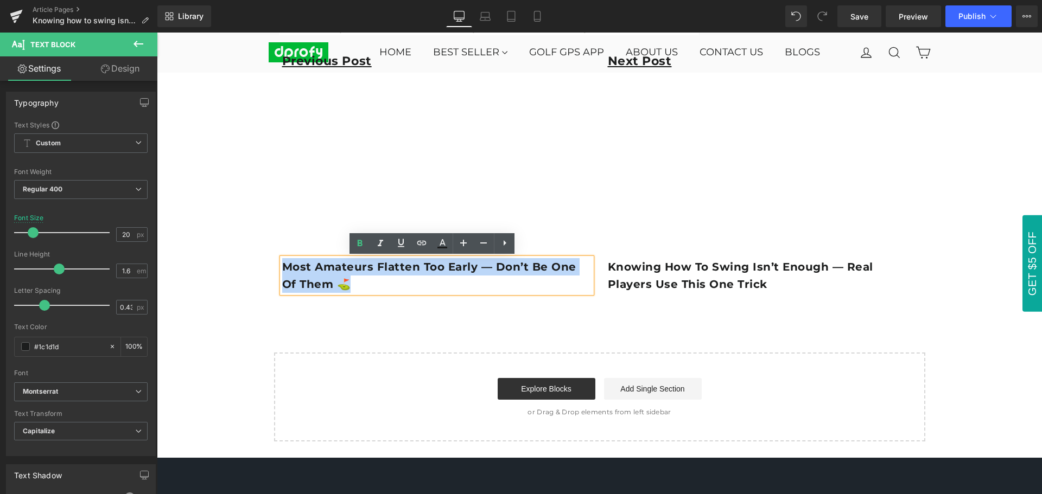
drag, startPoint x: 342, startPoint y: 285, endPoint x: 274, endPoint y: 266, distance: 70.8
click at [274, 266] on div "Previous Post Text Block Vimeo Most Amateurs Flatten Too Early — Don’t Be One o…" at bounding box center [437, 173] width 326 height 242
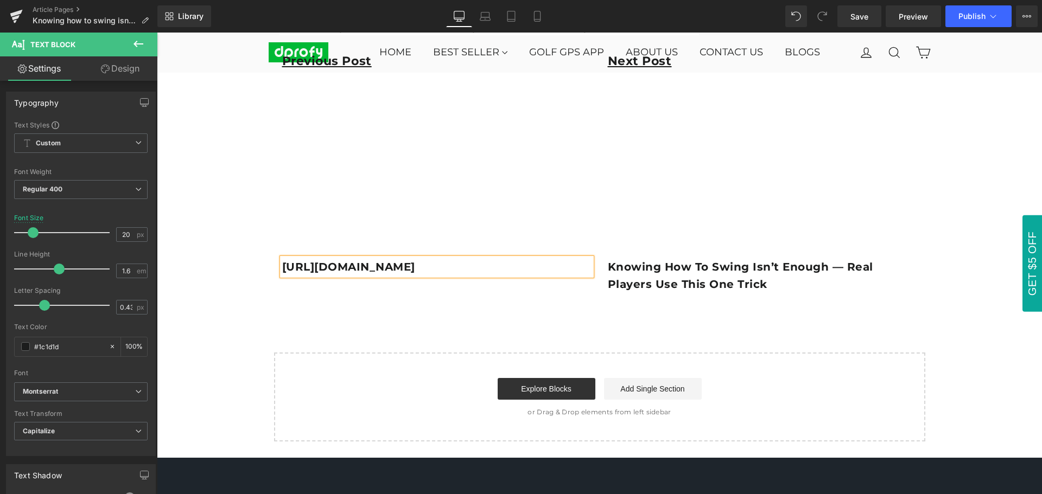
drag, startPoint x: 277, startPoint y: 265, endPoint x: 280, endPoint y: 272, distance: 7.6
click at [282, 272] on div "[URL][DOMAIN_NAME]" at bounding box center [436, 266] width 309 height 17
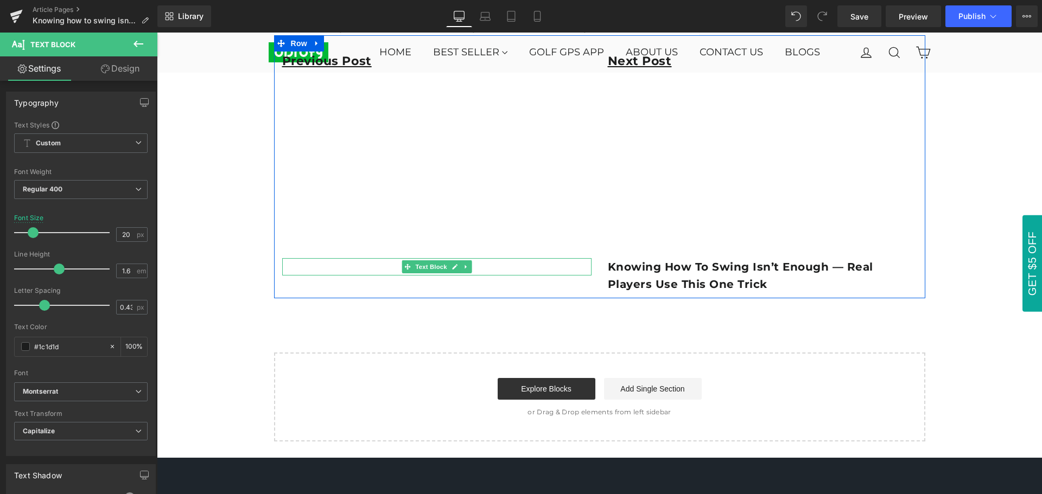
click at [312, 267] on p at bounding box center [436, 266] width 309 height 17
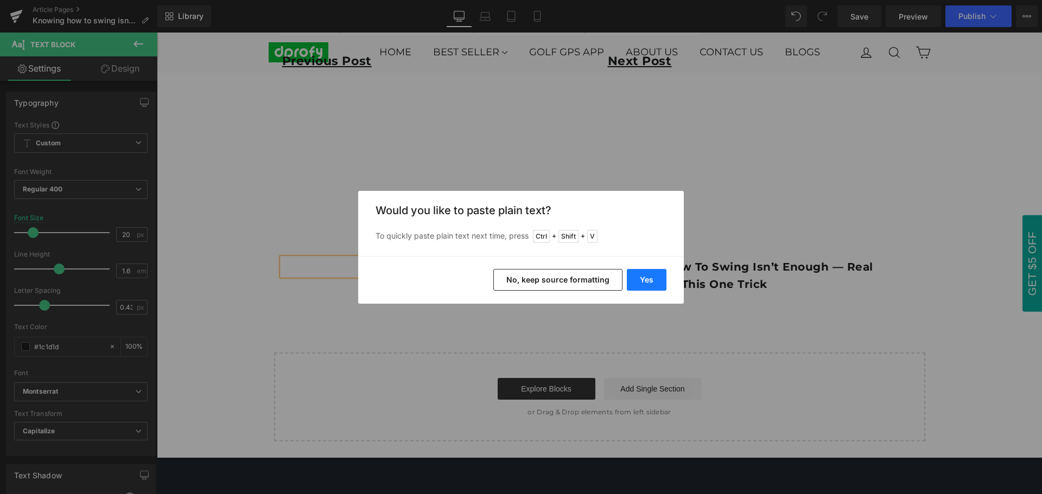
click at [655, 288] on button "Yes" at bounding box center [647, 280] width 40 height 22
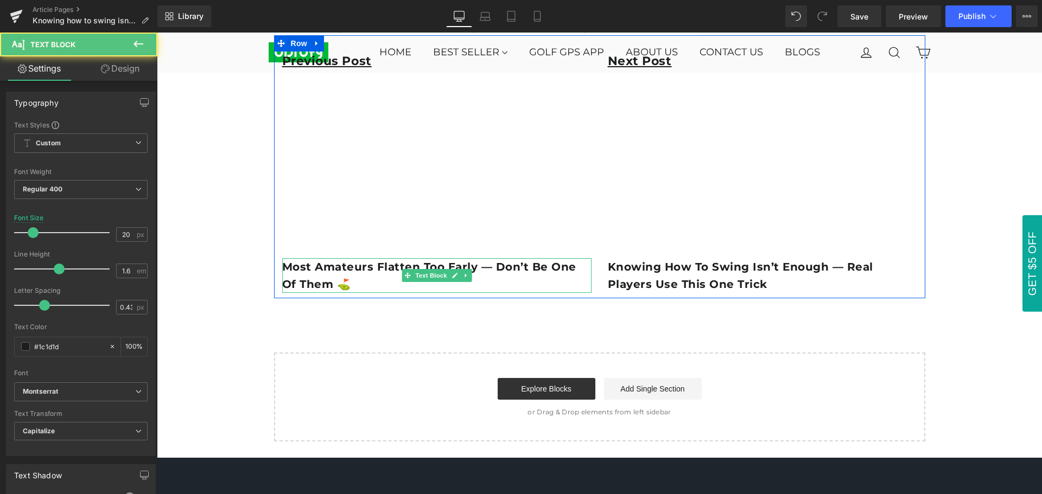
drag, startPoint x: 346, startPoint y: 289, endPoint x: 338, endPoint y: 284, distance: 9.2
click at [346, 288] on p "Most Amateurs Flatten Too Early — Don’t Be One of Them ⛳️" at bounding box center [436, 275] width 309 height 35
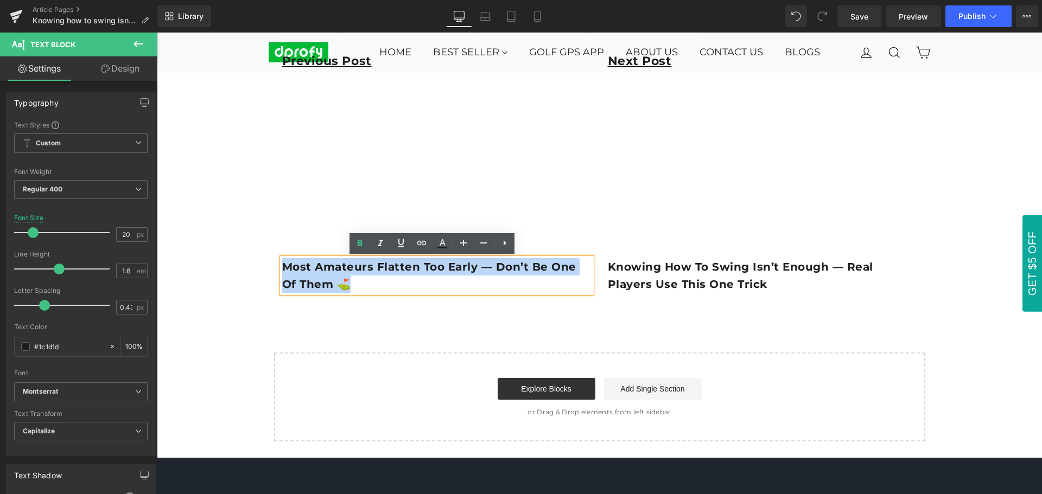
drag, startPoint x: 279, startPoint y: 265, endPoint x: 327, endPoint y: 285, distance: 52.1
click at [327, 285] on b "Most Amateurs Flatten Too Early — Don’t Be One of Them ⛳️" at bounding box center [429, 276] width 294 height 30
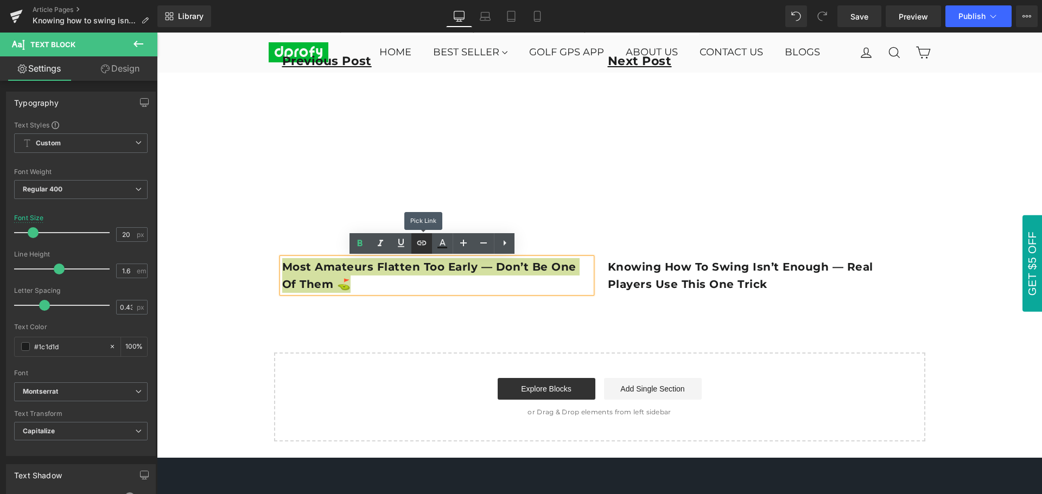
click at [422, 247] on icon at bounding box center [421, 243] width 13 height 13
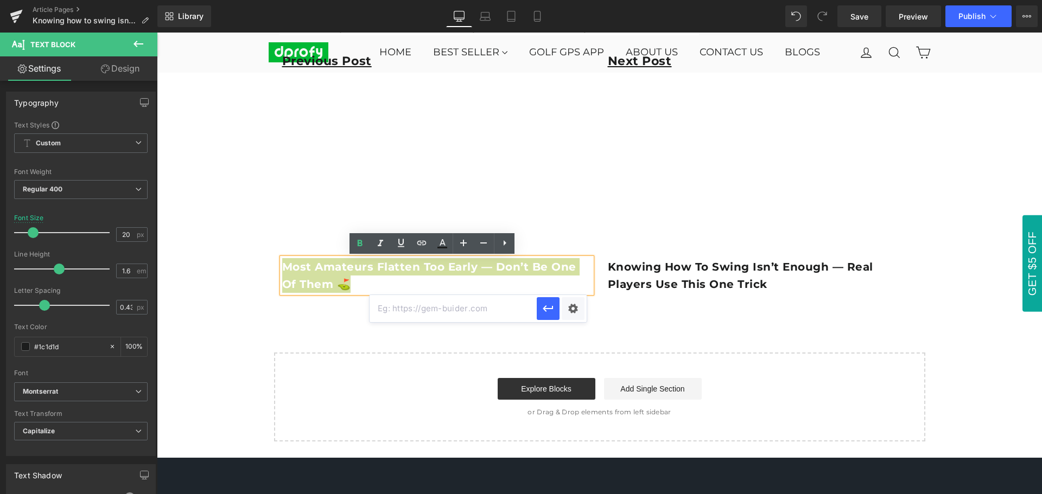
click at [404, 312] on input "text" at bounding box center [453, 308] width 167 height 27
paste input "[URL][DOMAIN_NAME]"
type input "[URL][DOMAIN_NAME]"
click at [549, 316] on button "button" at bounding box center [548, 308] width 23 height 23
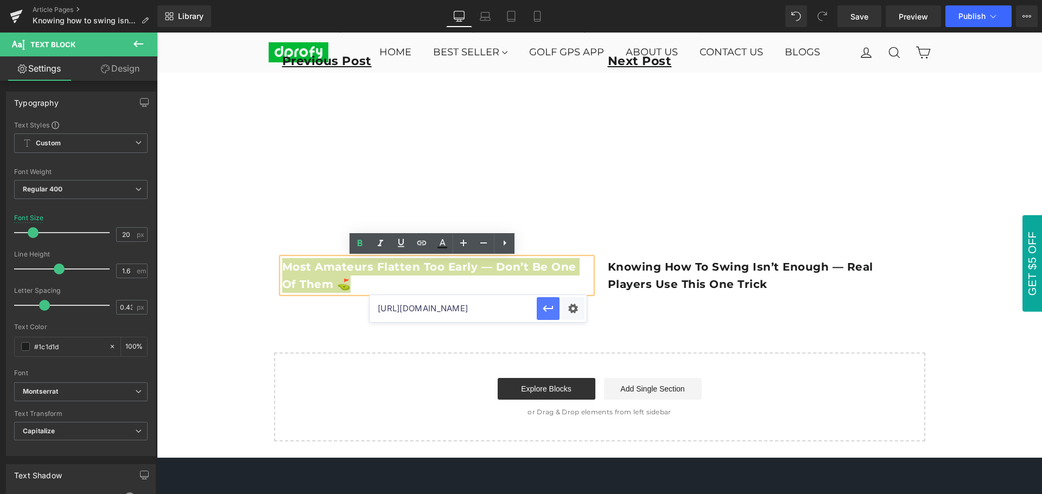
scroll to position [0, 0]
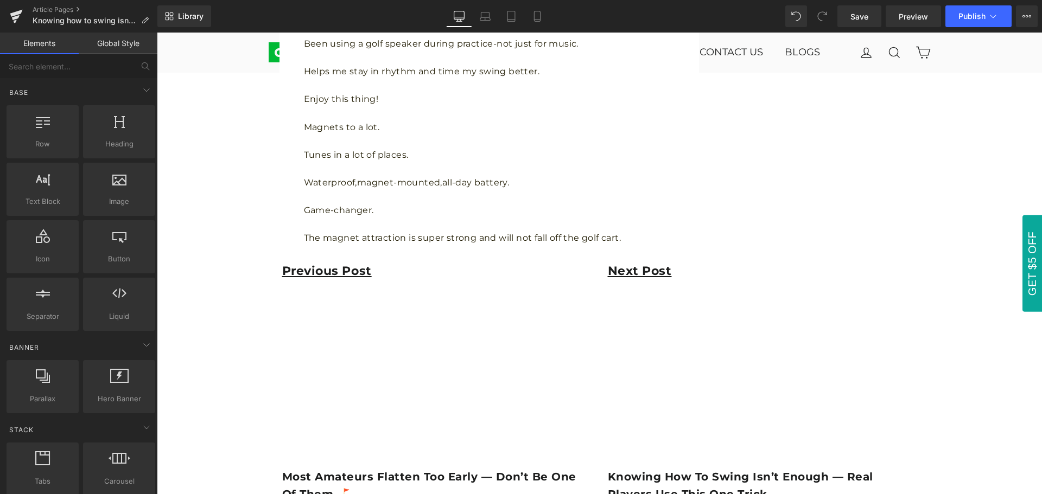
scroll to position [1194, 0]
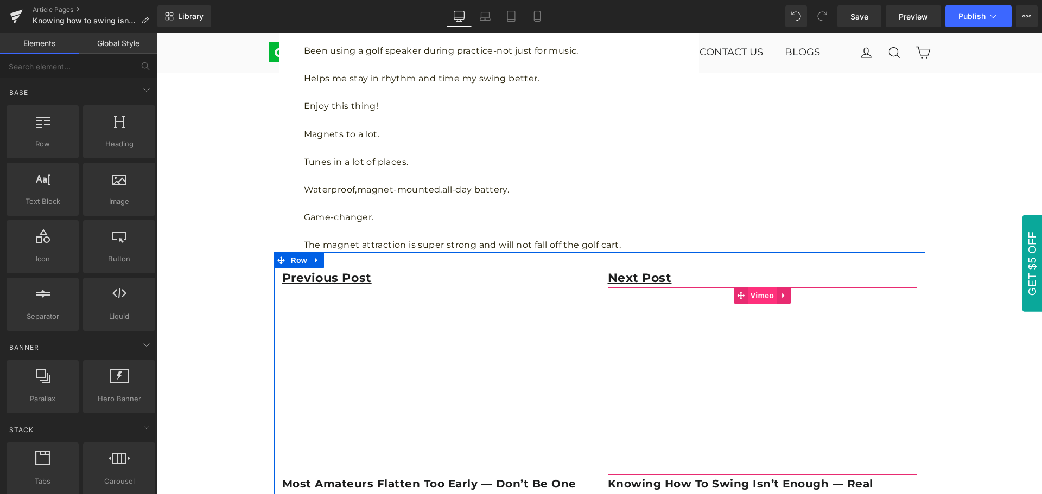
click at [766, 299] on span "Vimeo" at bounding box center [762, 296] width 29 height 16
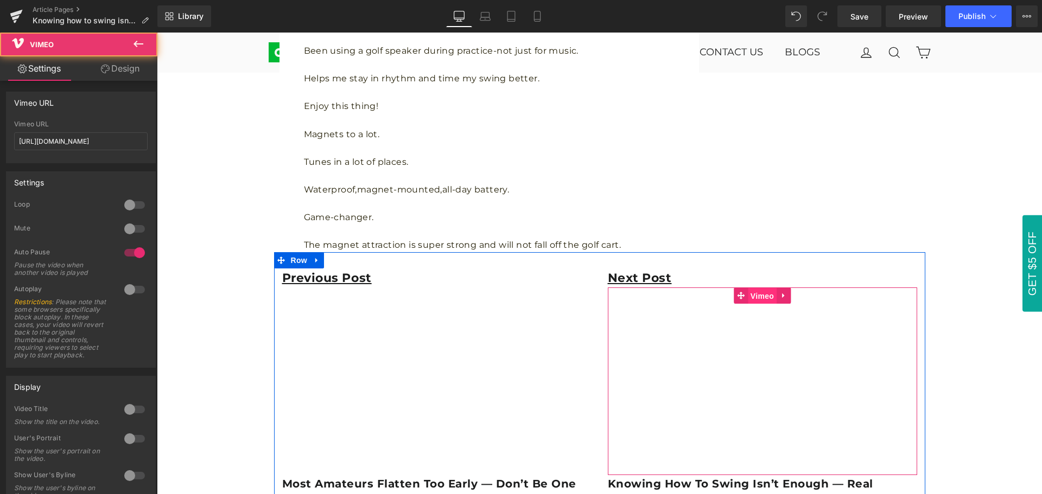
click at [757, 300] on span "Vimeo" at bounding box center [762, 296] width 29 height 16
click at [756, 297] on span "Vimeo" at bounding box center [762, 296] width 29 height 16
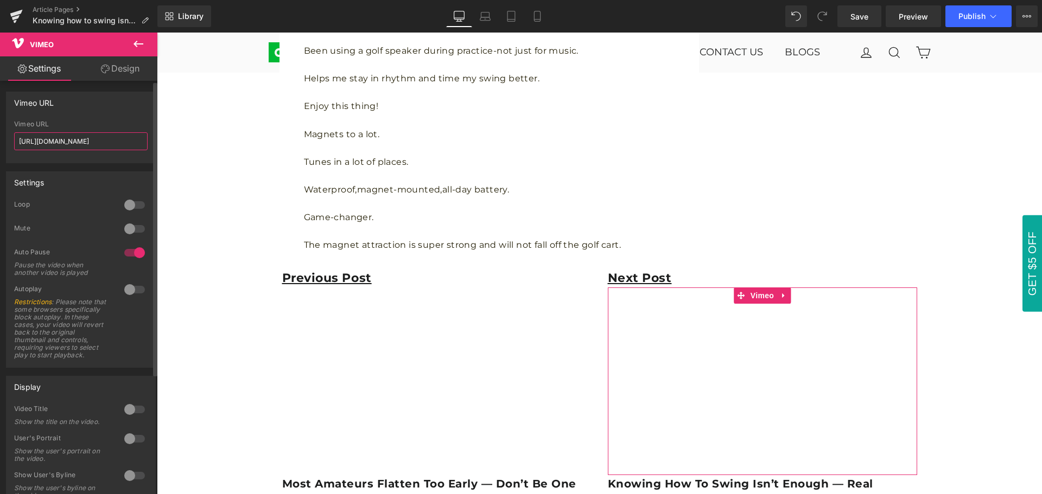
drag, startPoint x: 120, startPoint y: 141, endPoint x: 10, endPoint y: 139, distance: 110.2
click at [10, 139] on div "[URL][DOMAIN_NAME] Vimeo URL [URL][DOMAIN_NAME]" at bounding box center [81, 141] width 149 height 42
paste input "6645436"
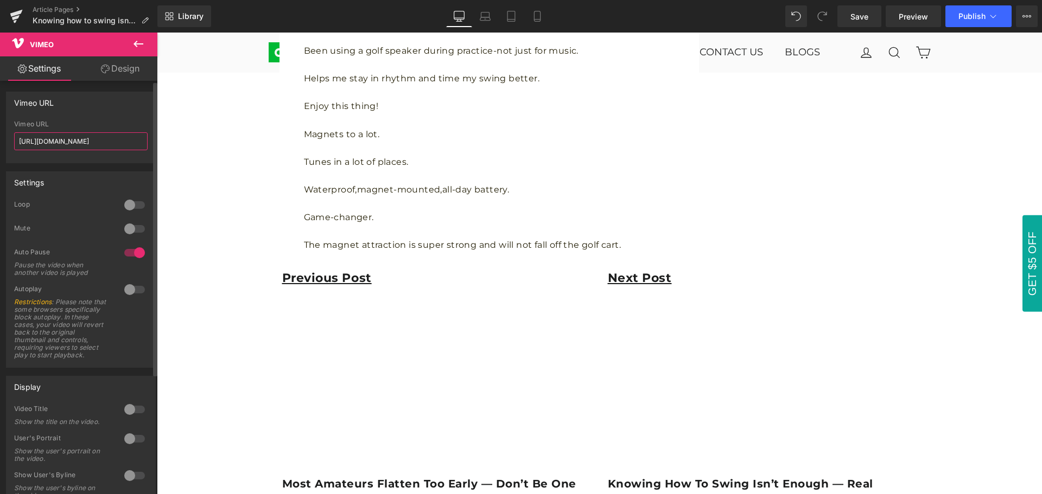
type input "[URL][DOMAIN_NAME]"
click at [85, 119] on div "Vimeo URL [URL][DOMAIN_NAME] Vimeo URL [URL][DOMAIN_NAME]" at bounding box center [81, 128] width 150 height 72
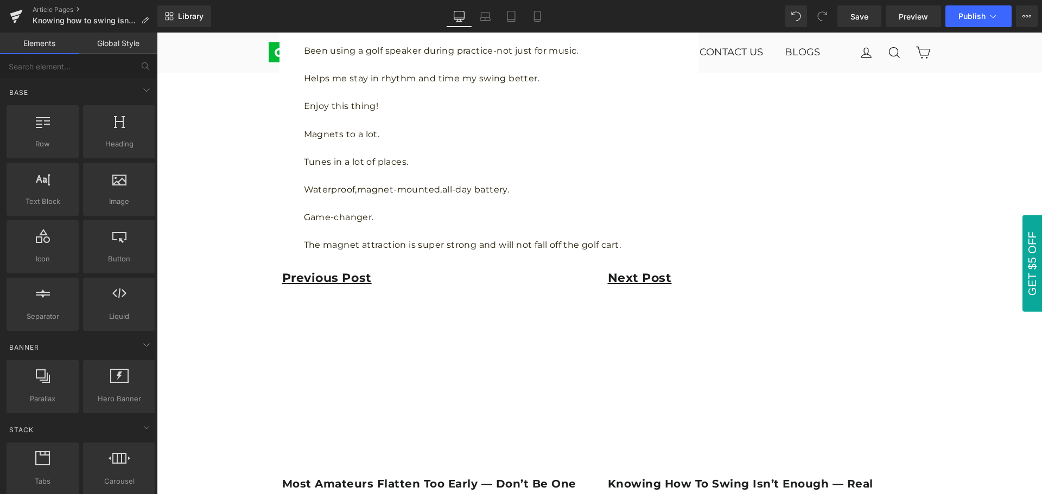
scroll to position [1303, 0]
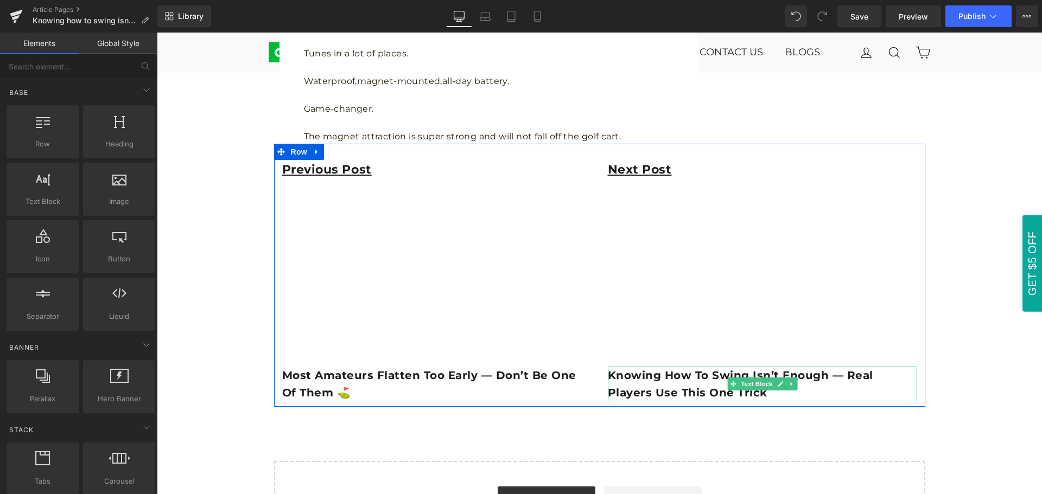
click at [717, 394] on p "Knowing how to swing isn’t enough — real players use this one trick" at bounding box center [762, 384] width 309 height 35
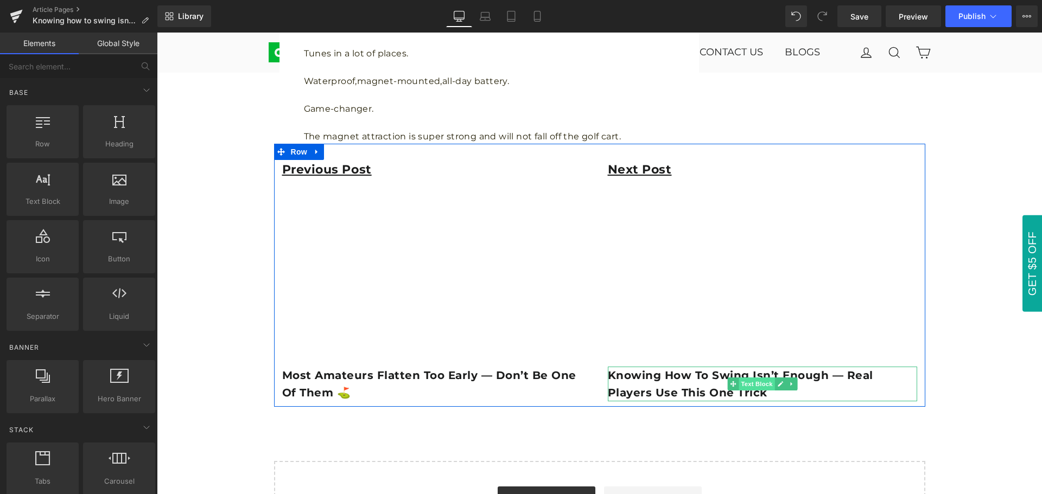
click at [753, 384] on span "Text Block" at bounding box center [757, 384] width 36 height 13
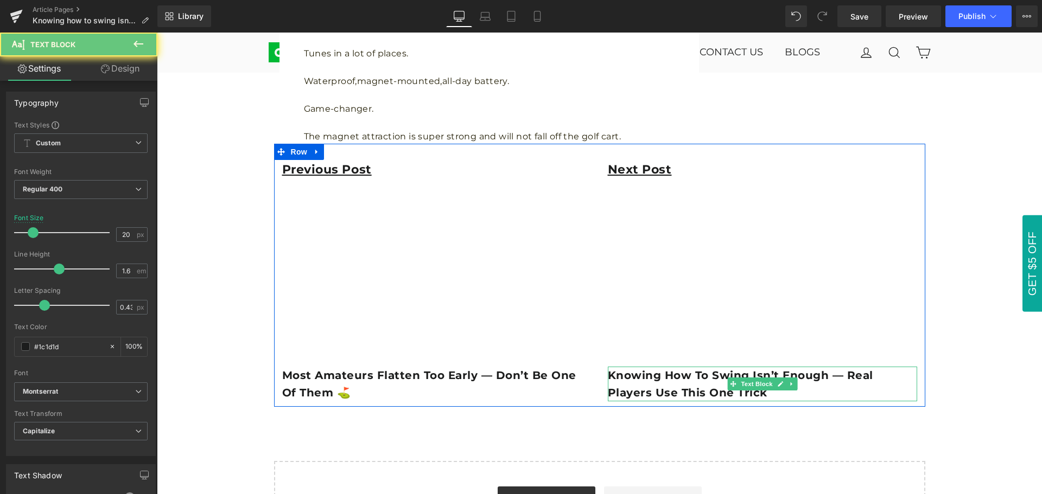
click at [608, 376] on b "Knowing how to swing isn’t enough — real players use this one trick" at bounding box center [740, 384] width 265 height 30
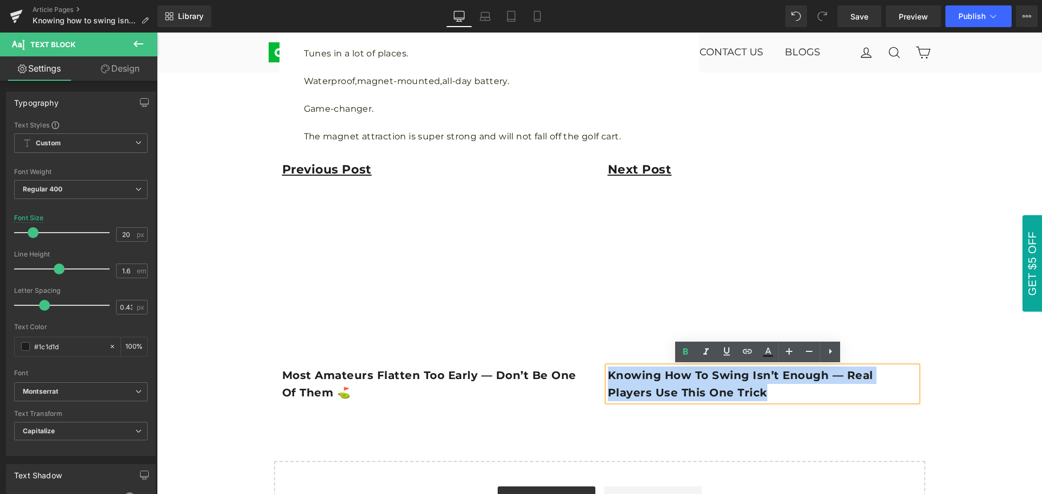
drag, startPoint x: 604, startPoint y: 374, endPoint x: 714, endPoint y: 392, distance: 111.7
click at [714, 392] on p "Knowing how to swing isn’t enough — real players use this one trick" at bounding box center [762, 384] width 309 height 35
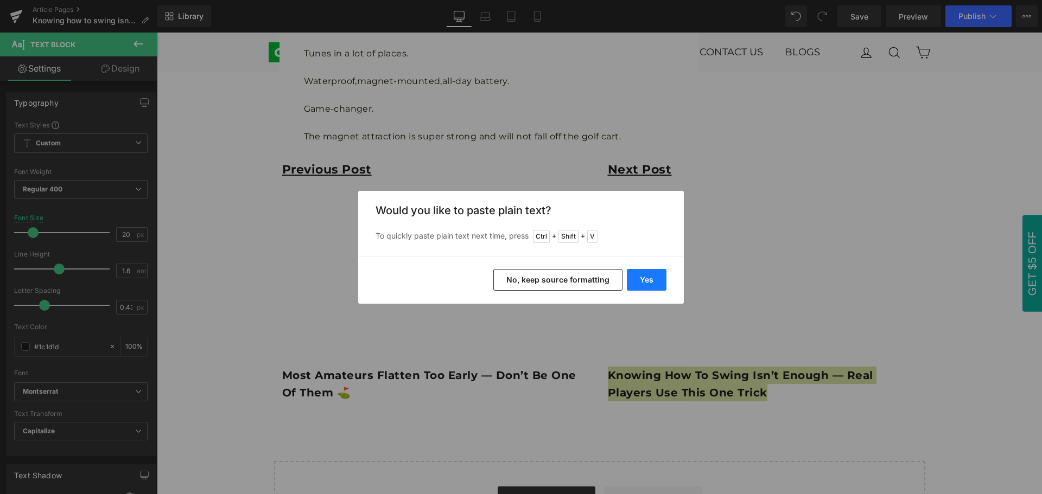
click at [656, 287] on button "Yes" at bounding box center [647, 280] width 40 height 22
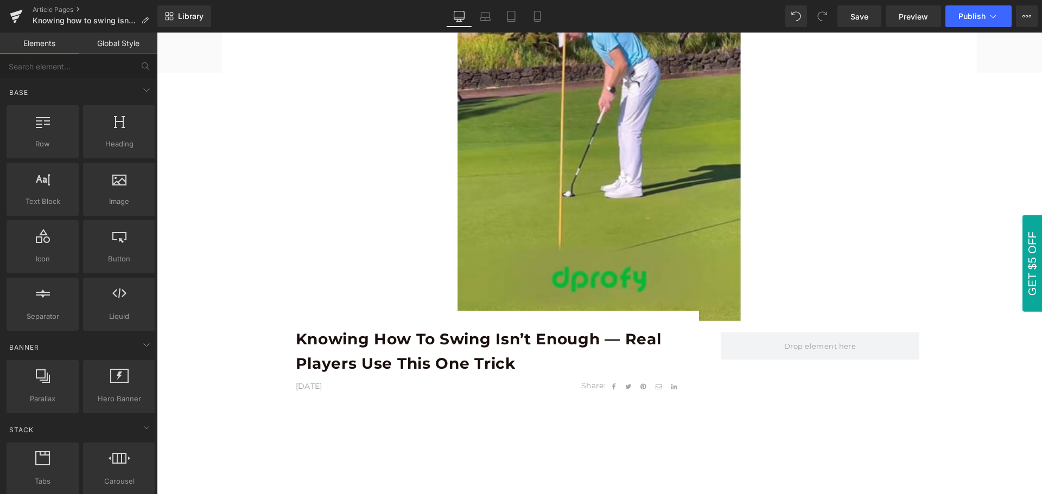
scroll to position [434, 0]
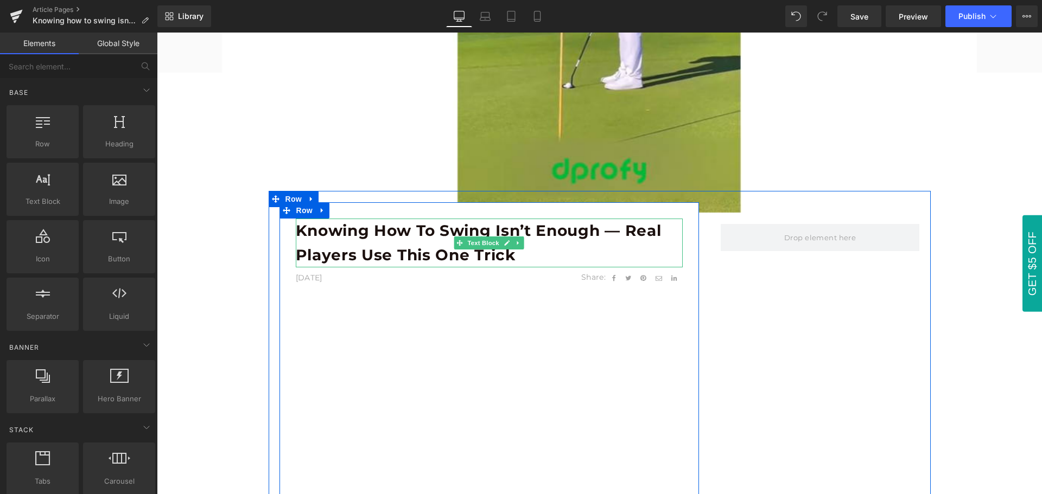
click at [454, 244] on span at bounding box center [459, 243] width 11 height 13
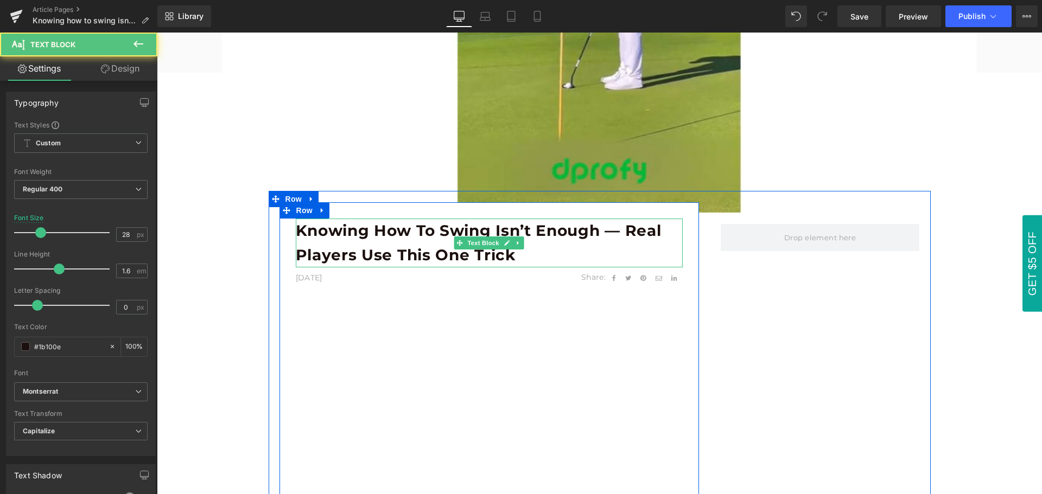
click at [416, 240] on b "Knowing how to swing isn’t enough — real players use this one trick" at bounding box center [479, 242] width 366 height 43
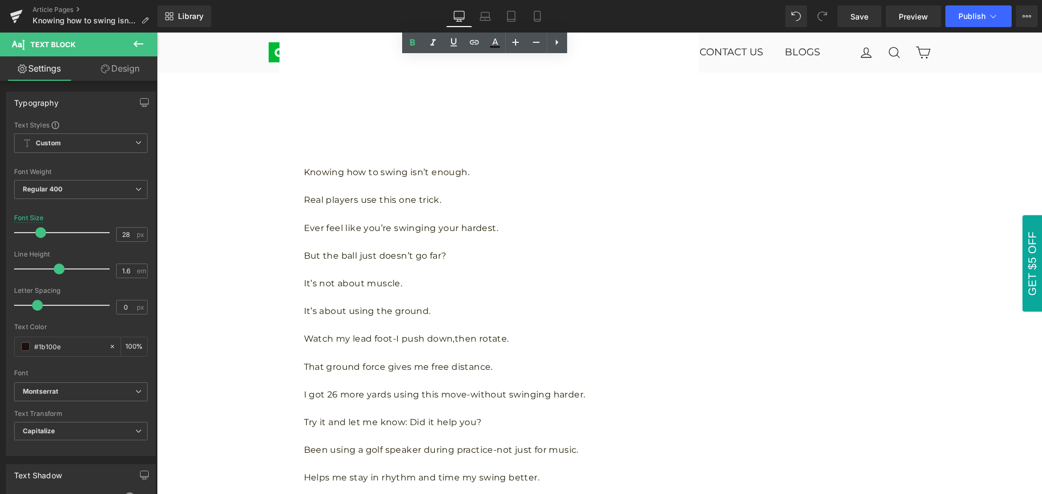
scroll to position [814, 0]
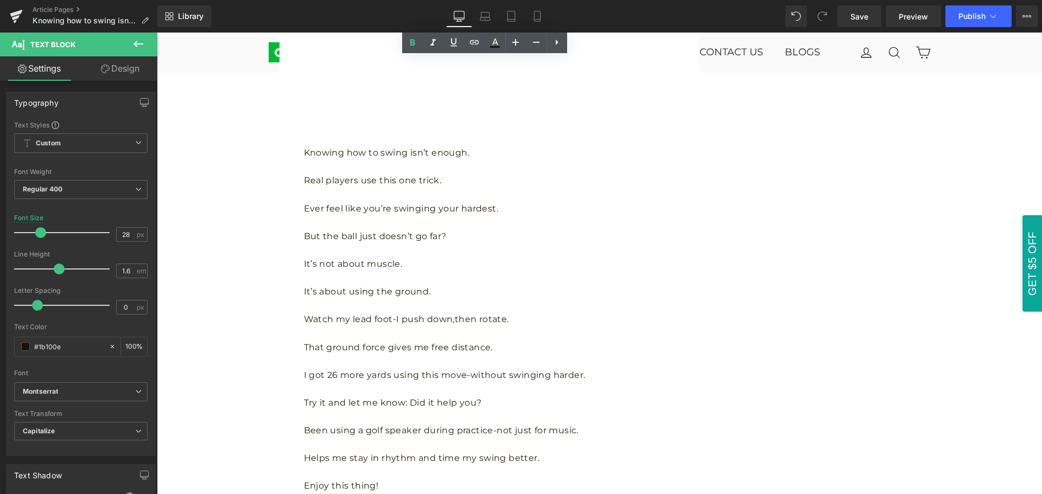
click at [416, 240] on p "But the ball just doesn’t go far?" at bounding box center [493, 237] width 379 height 14
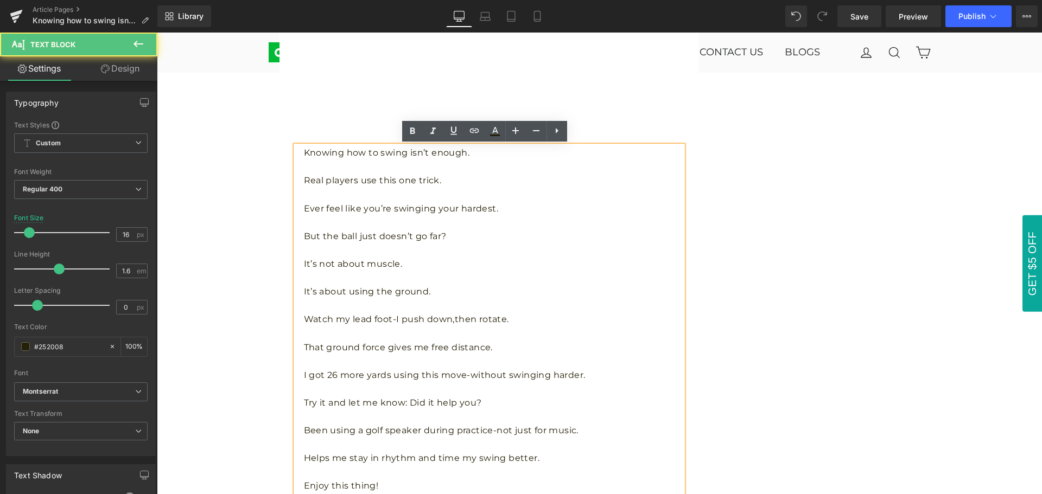
click at [443, 245] on p at bounding box center [493, 250] width 379 height 14
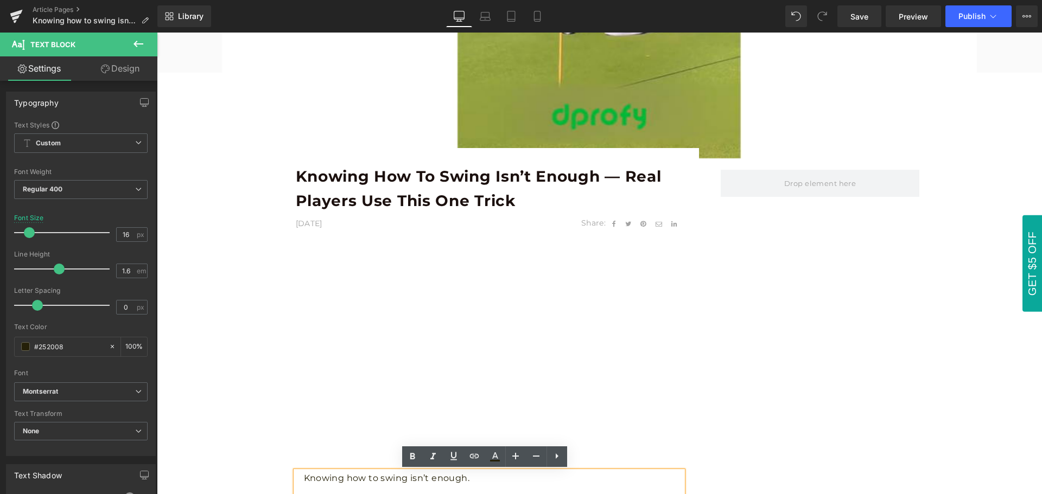
scroll to position [380, 0]
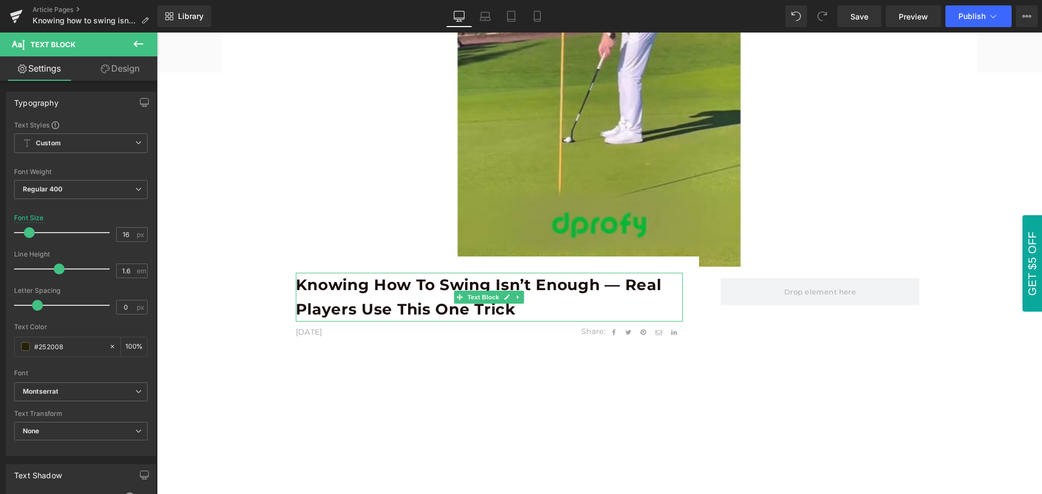
click at [443, 303] on b "Knowing how to swing isn’t enough — real players use this one trick" at bounding box center [479, 297] width 366 height 43
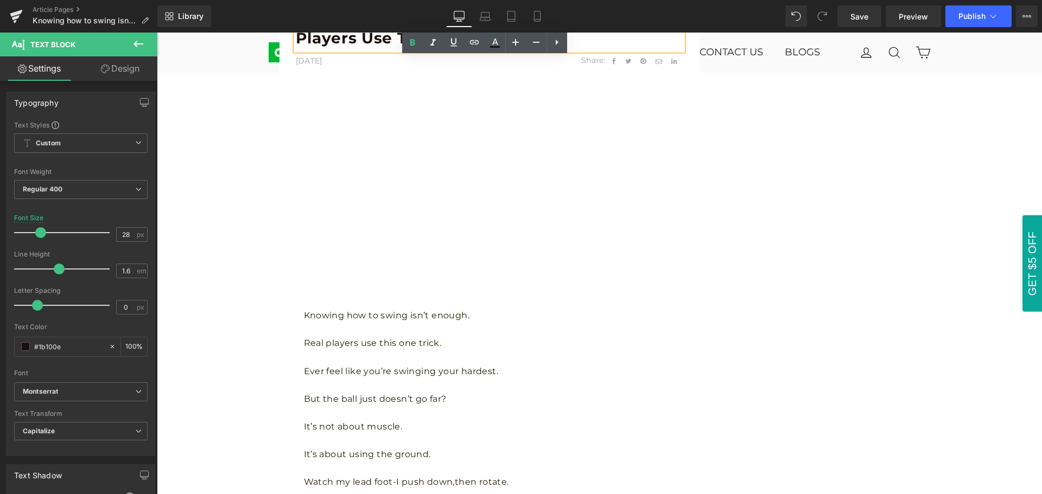
scroll to position [760, 0]
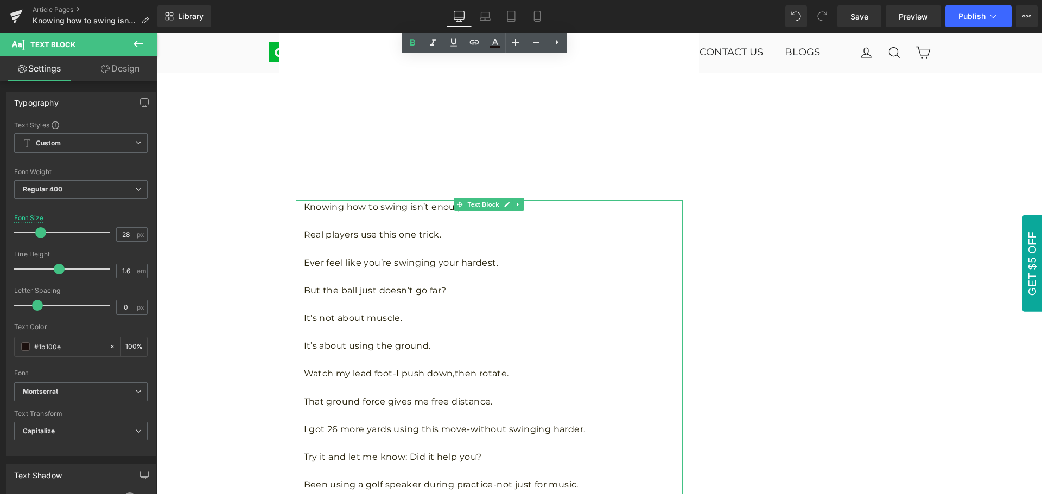
click at [442, 298] on p at bounding box center [493, 304] width 379 height 14
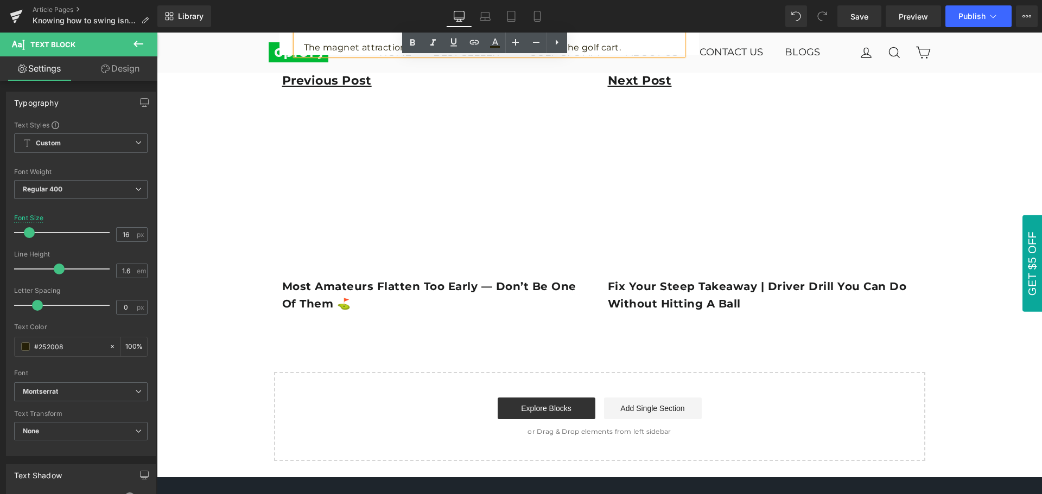
scroll to position [1411, 0]
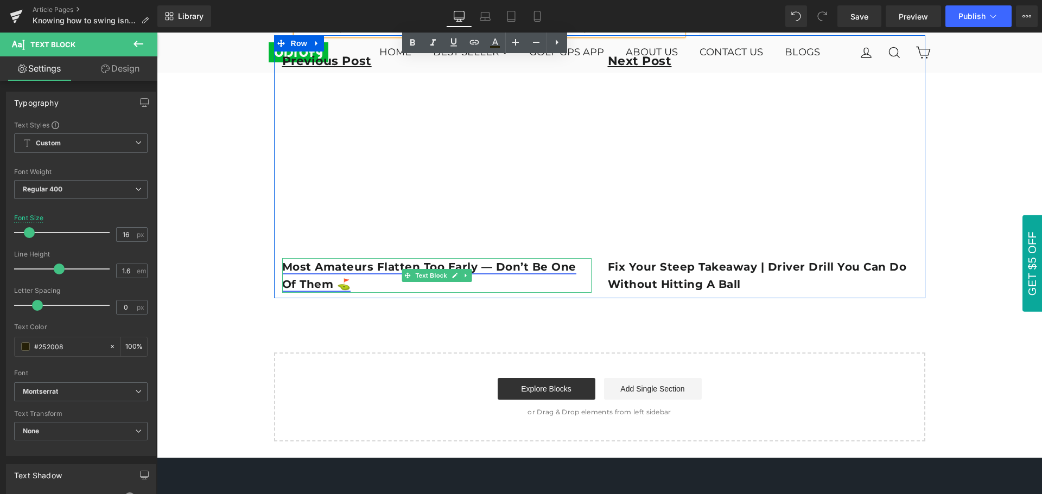
click at [395, 263] on link "Most Amateurs Flatten Too Early — Don’t Be One of Them ⛳️" at bounding box center [429, 276] width 294 height 30
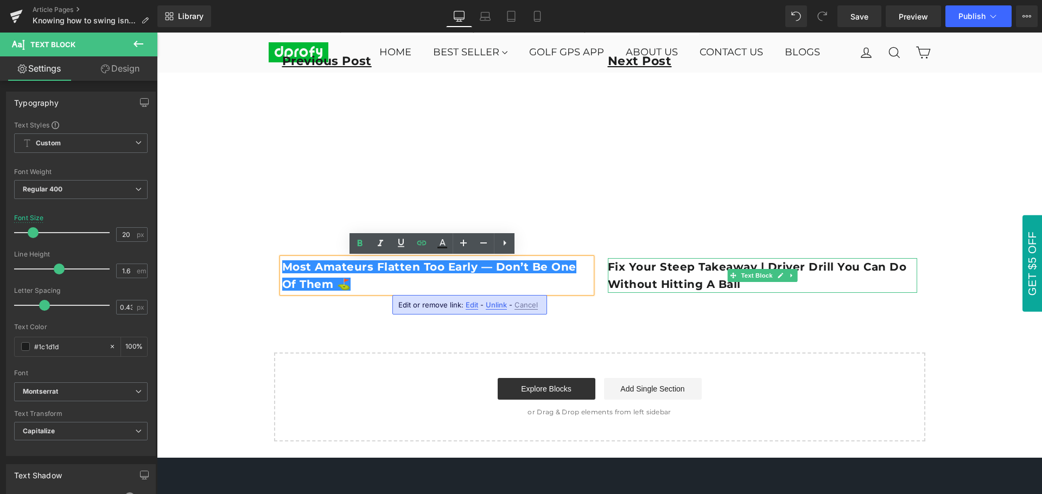
click at [706, 282] on b "Fix Your Steep Takeaway | Driver Drill You Can Do Without Hitting a Ball" at bounding box center [757, 276] width 299 height 30
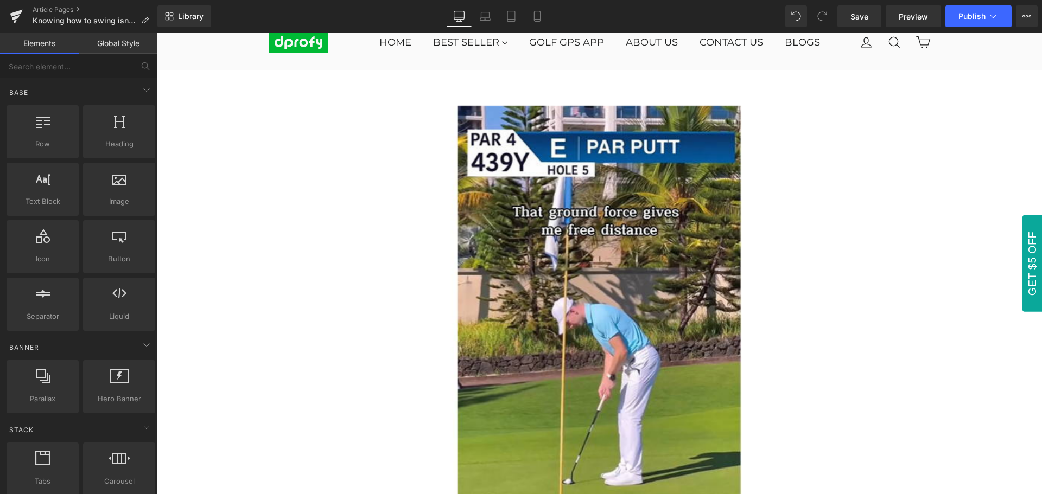
scroll to position [0, 0]
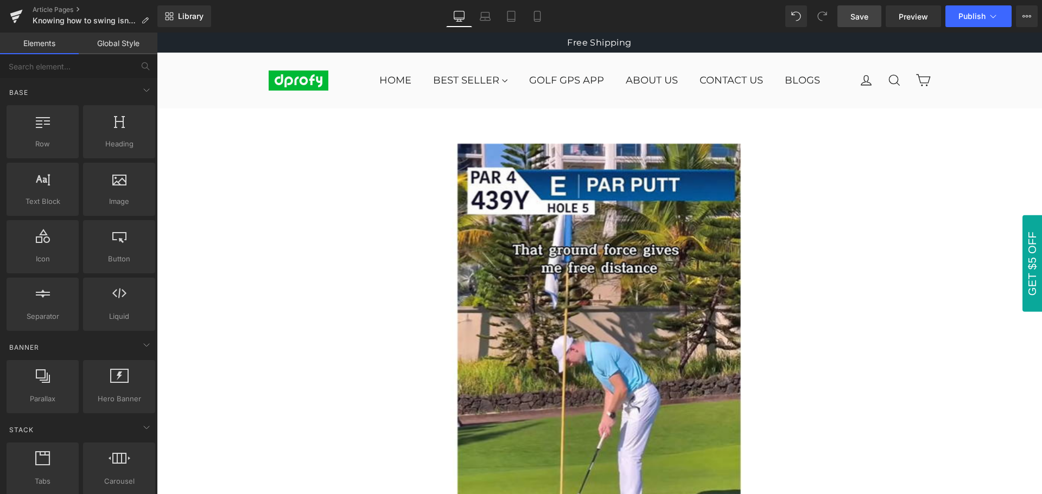
click at [862, 20] on span "Save" at bounding box center [859, 16] width 18 height 11
click at [865, 22] on span "Save" at bounding box center [859, 16] width 18 height 11
click at [860, 22] on span "Save" at bounding box center [859, 16] width 18 height 11
click at [976, 20] on span "Publish" at bounding box center [971, 16] width 27 height 9
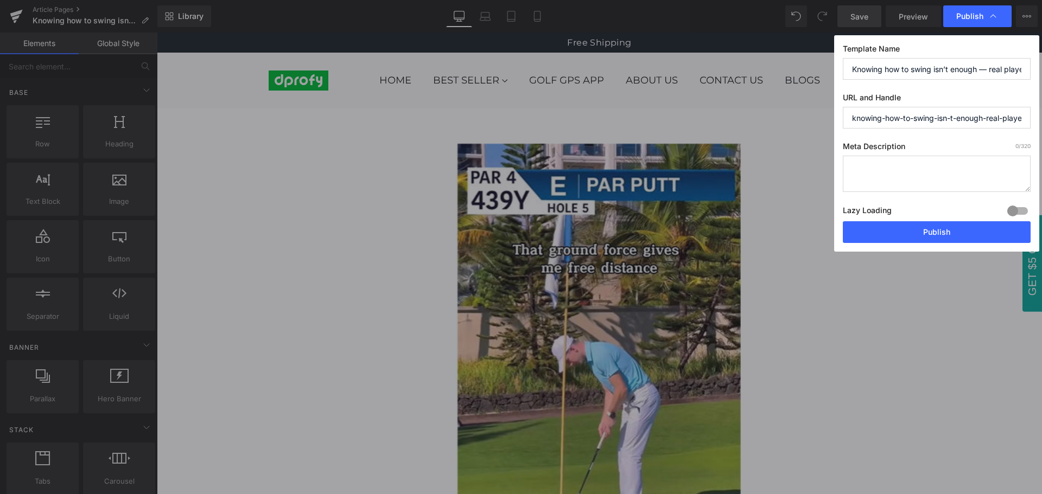
click at [964, 122] on input "knowing-how-to-swing-isn-t-enough-real-players-use-this-one-trick" at bounding box center [937, 118] width 188 height 22
click at [950, 69] on input "Knowing how to swing isn’t enough — real players use this one trick" at bounding box center [937, 69] width 188 height 22
click at [970, 17] on span "Publish" at bounding box center [969, 16] width 27 height 10
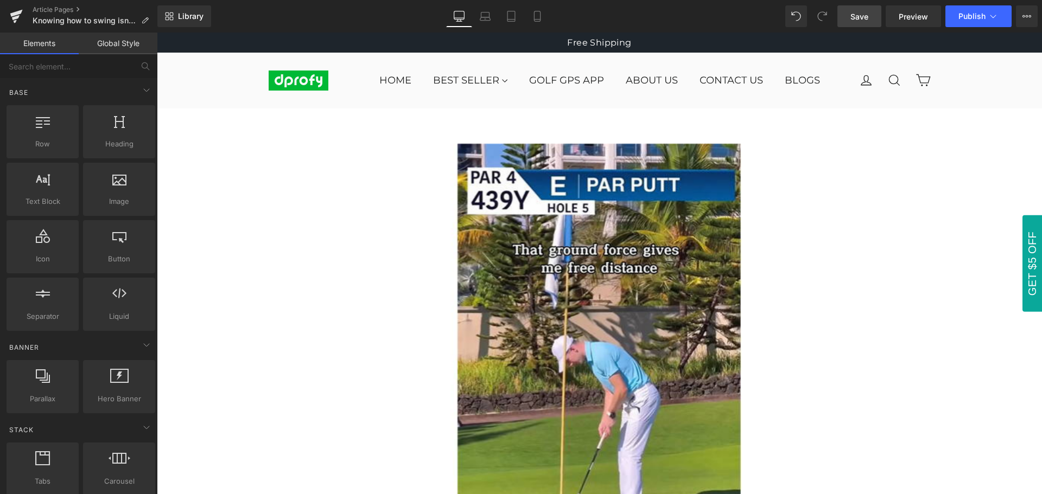
click at [970, 17] on span "Publish" at bounding box center [971, 16] width 27 height 9
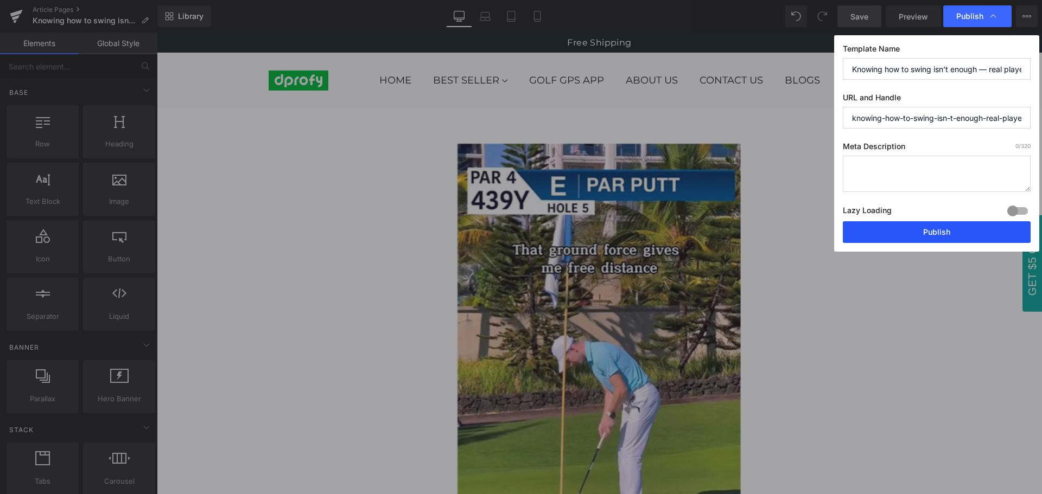
click at [938, 237] on button "Publish" at bounding box center [937, 232] width 188 height 22
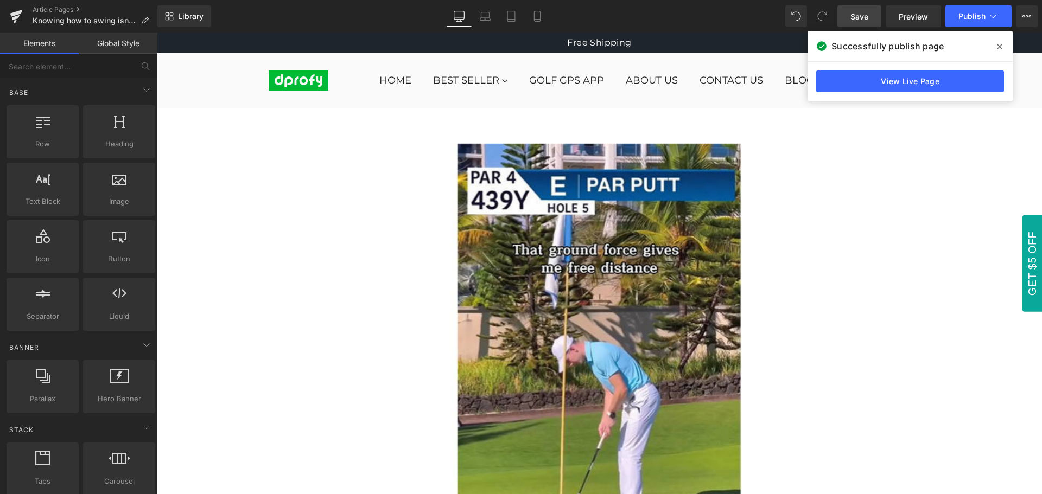
click at [999, 47] on icon at bounding box center [999, 46] width 5 height 5
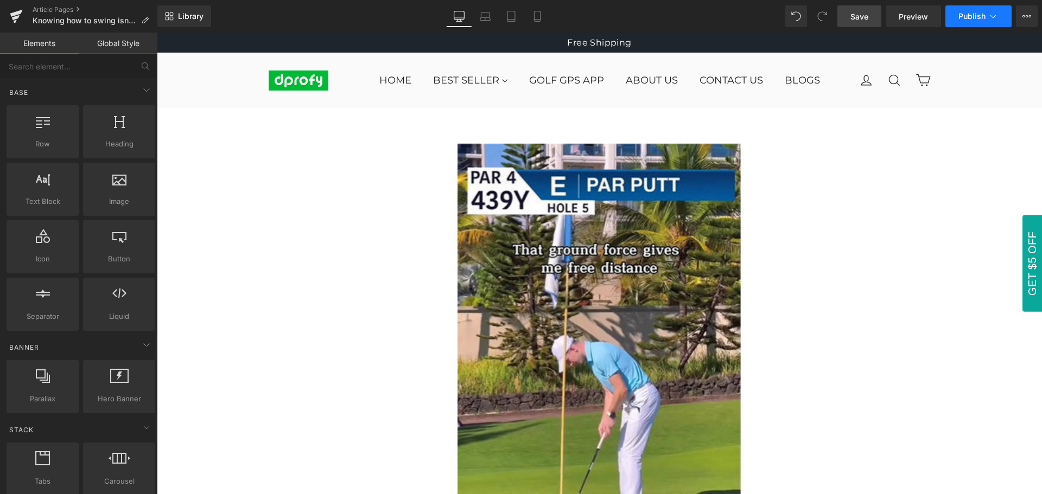
click at [976, 20] on span "Publish" at bounding box center [971, 16] width 27 height 9
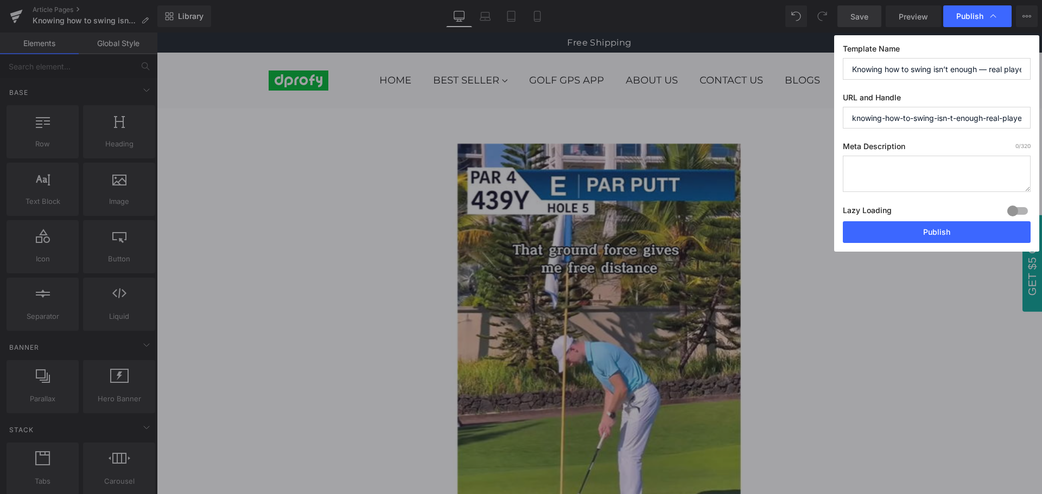
click at [950, 123] on input "knowing-how-to-swing-isn-t-enough-real-players-use-this-one-trick" at bounding box center [937, 118] width 188 height 22
click at [945, 149] on label "Meta Description 0 /320" at bounding box center [937, 149] width 188 height 14
click at [977, 12] on span "Publish" at bounding box center [969, 16] width 27 height 10
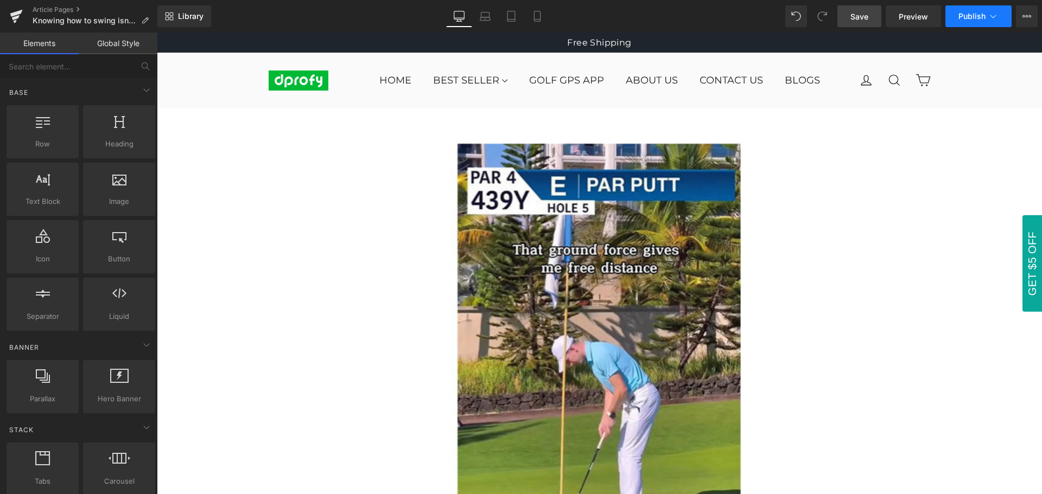
click at [975, 21] on button "Publish" at bounding box center [978, 16] width 66 height 22
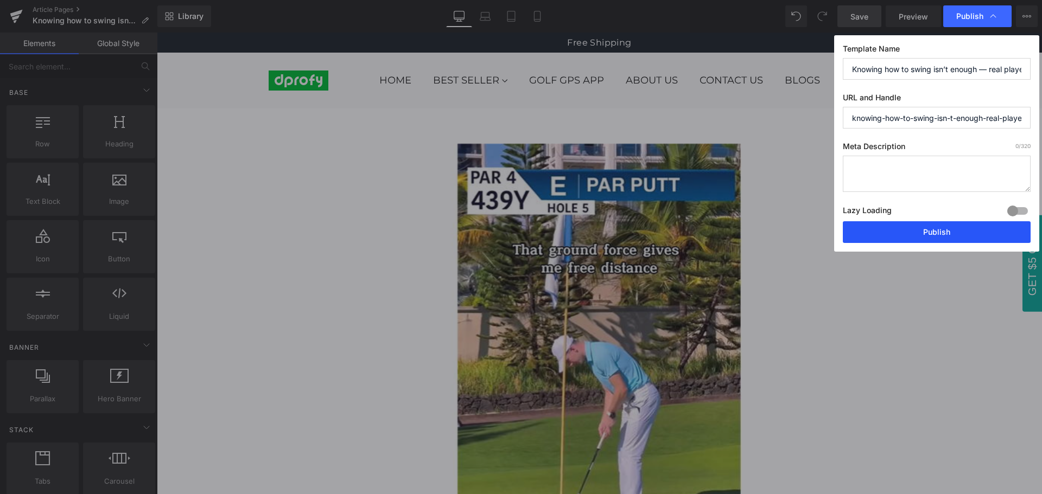
click at [949, 237] on button "Publish" at bounding box center [937, 232] width 188 height 22
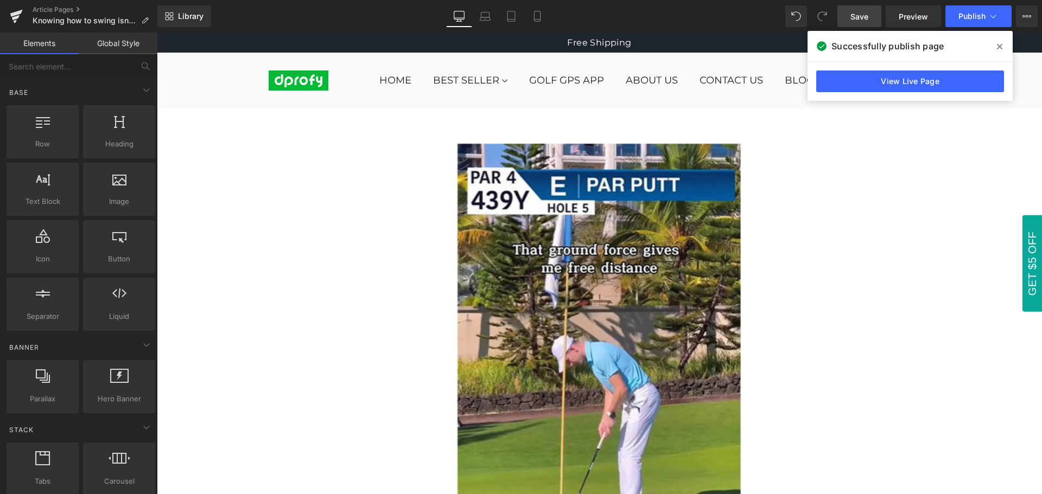
click at [999, 45] on icon at bounding box center [999, 46] width 5 height 9
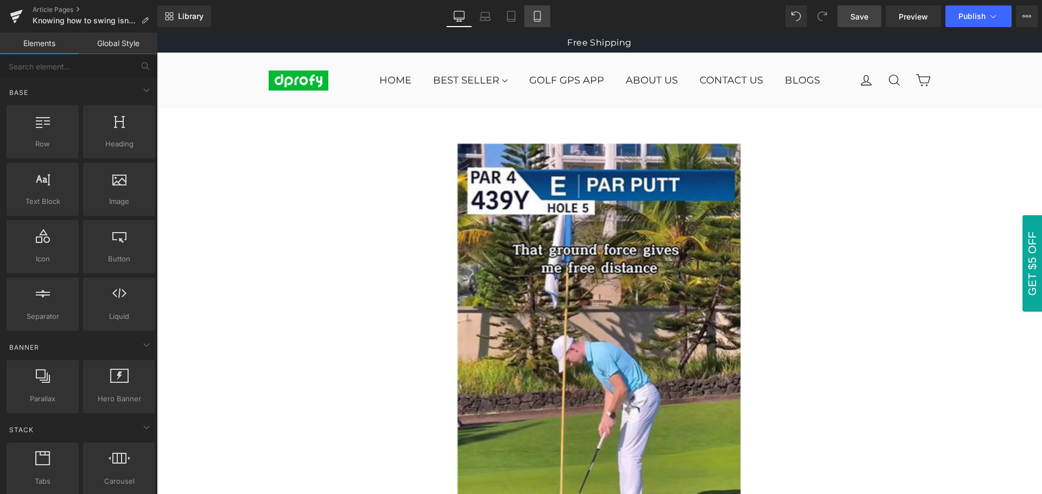
click at [544, 16] on link "Mobile" at bounding box center [537, 16] width 26 height 22
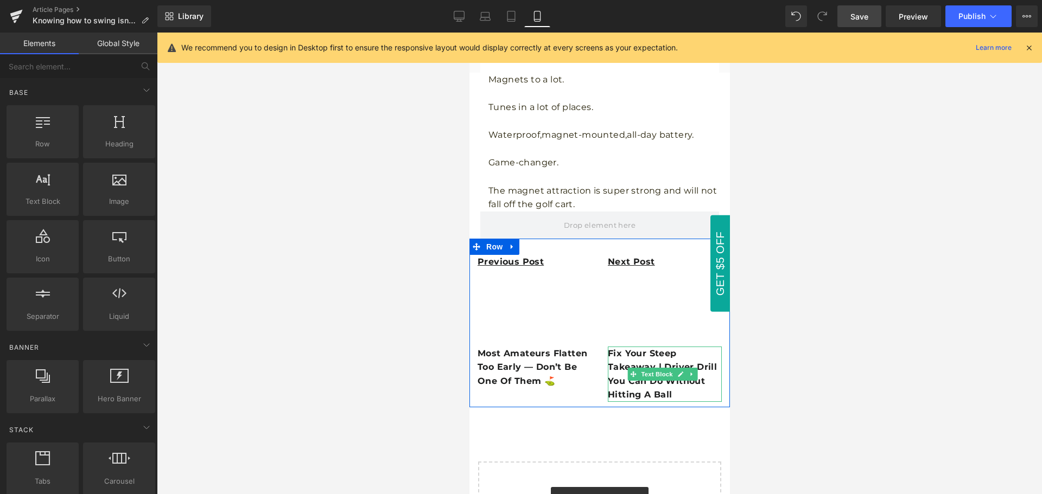
scroll to position [836, 0]
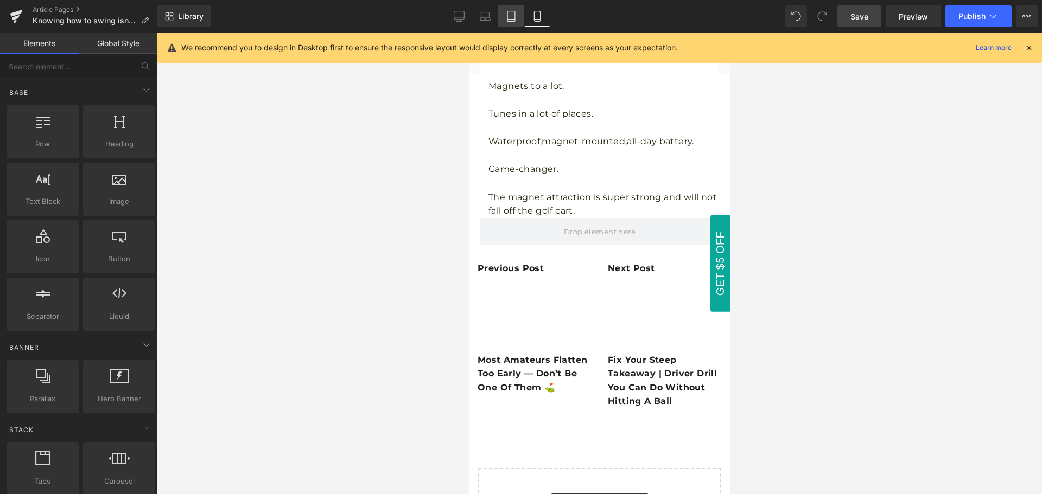
click at [517, 12] on icon at bounding box center [511, 16] width 11 height 11
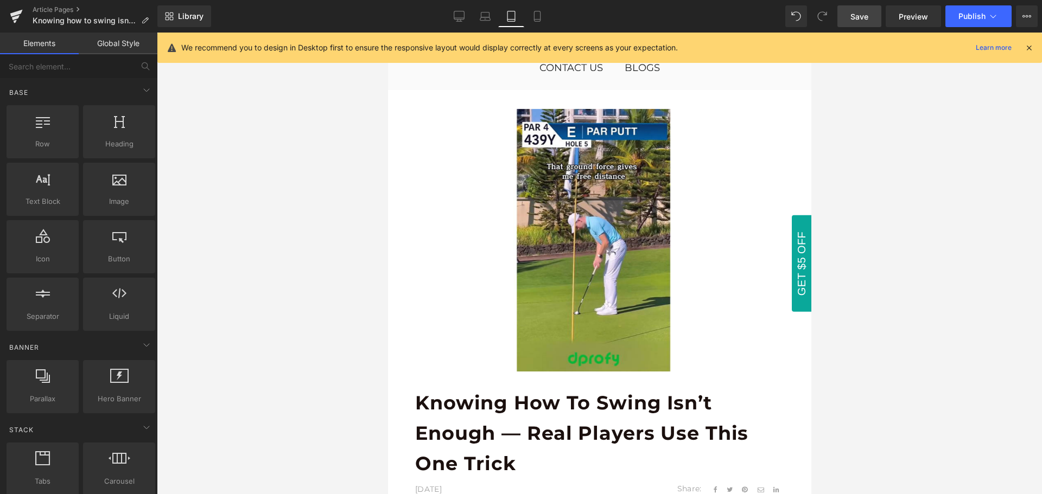
scroll to position [0, 0]
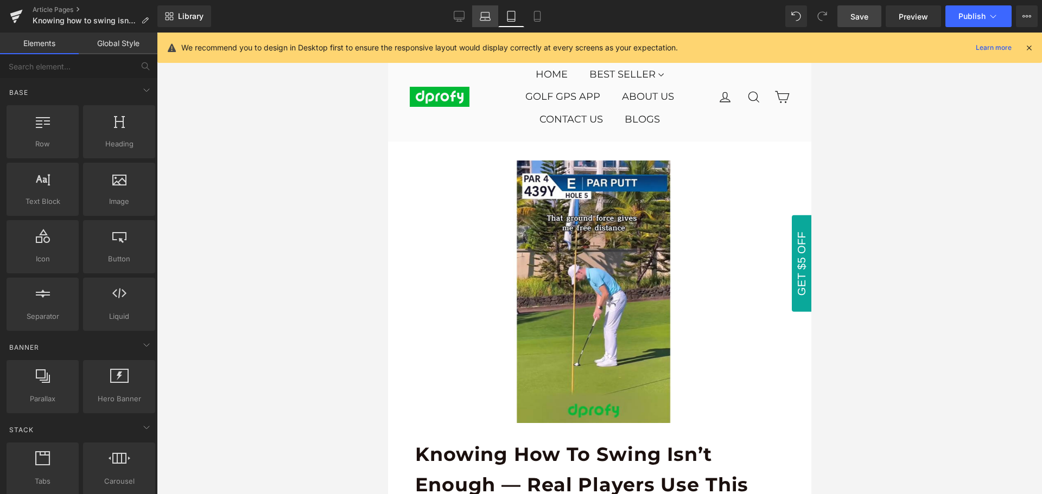
click at [490, 17] on icon at bounding box center [485, 18] width 10 height 3
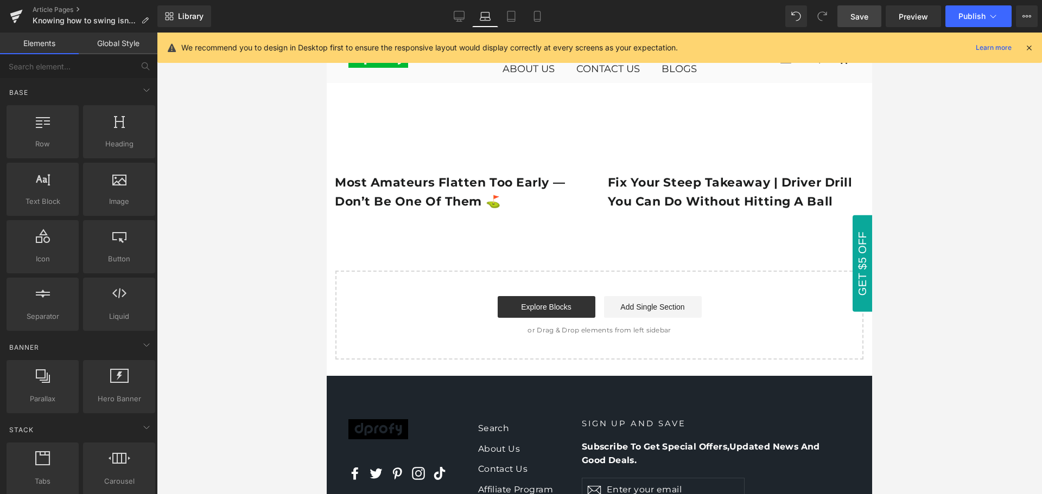
scroll to position [1508, 0]
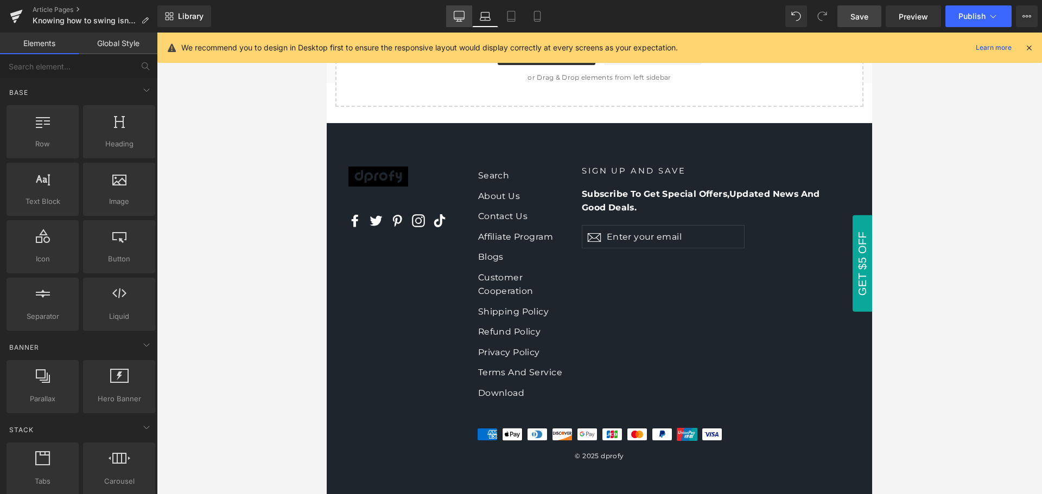
click at [461, 18] on icon at bounding box center [459, 16] width 11 height 11
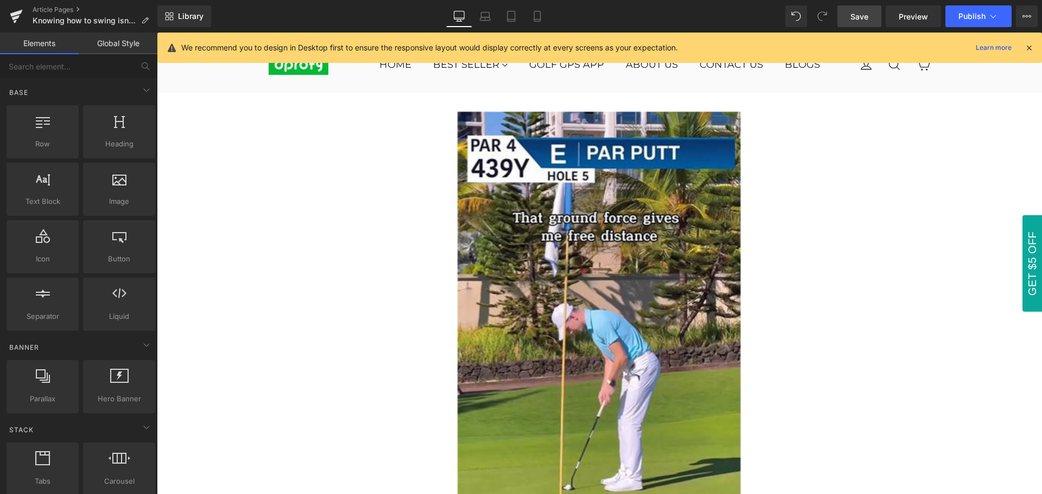
scroll to position [0, 0]
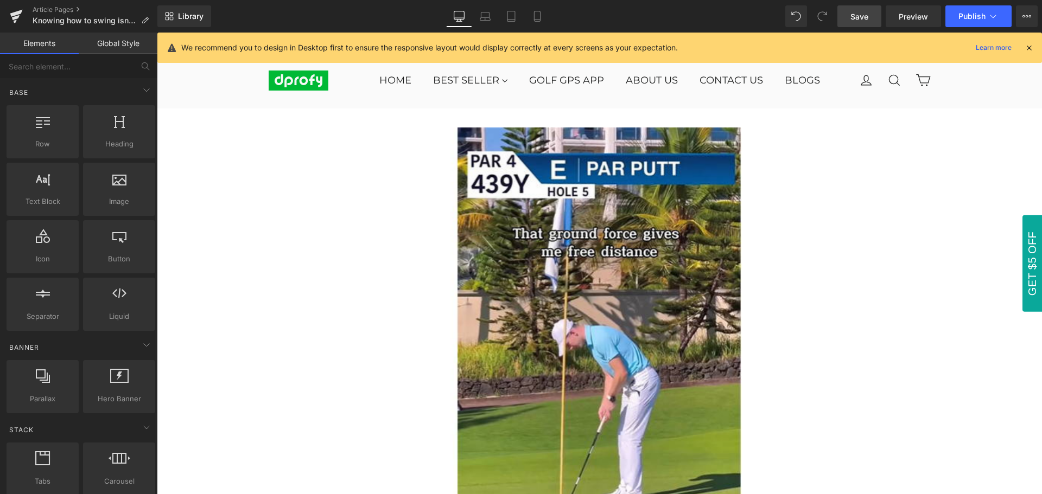
click at [1028, 46] on icon at bounding box center [1029, 48] width 10 height 10
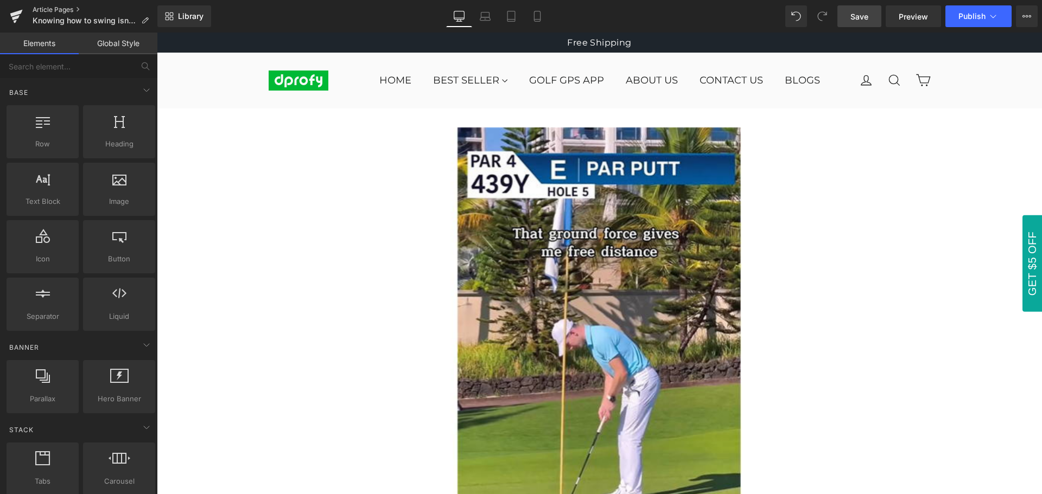
click at [52, 9] on link "Article Pages" at bounding box center [95, 9] width 125 height 9
